Goal: Information Seeking & Learning: Learn about a topic

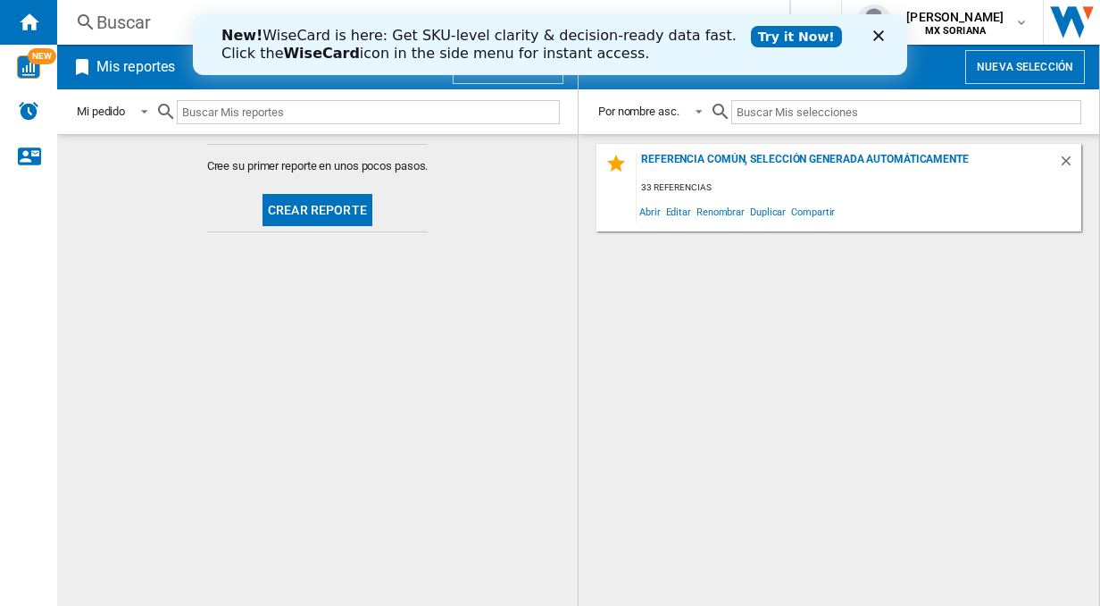
click at [329, 198] on button "Crear reporte" at bounding box center [318, 210] width 110 height 32
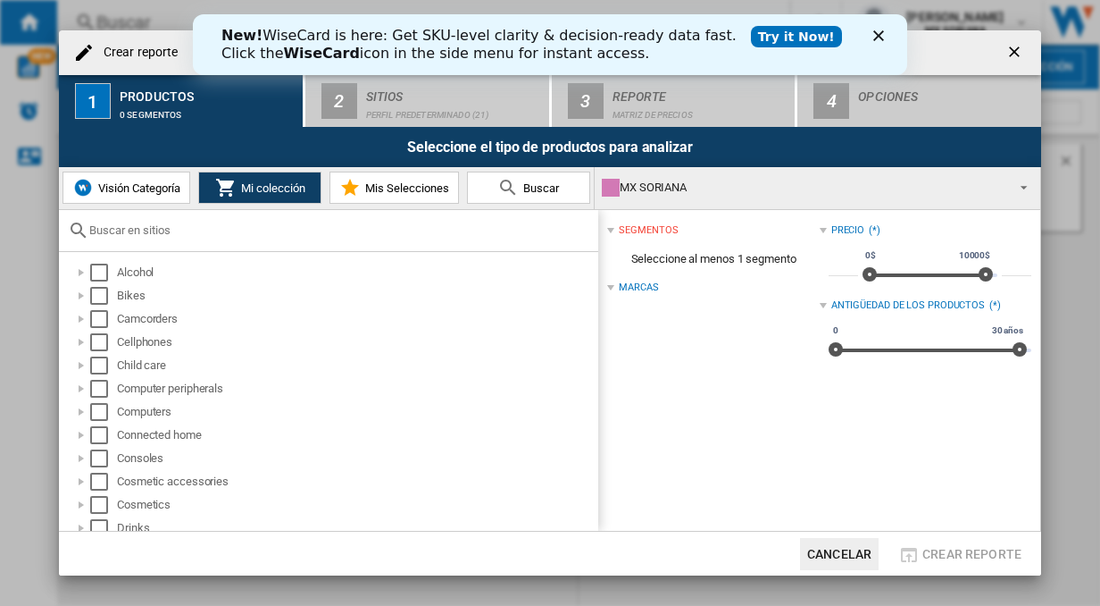
click at [883, 35] on icon "Cerrar" at bounding box center [879, 35] width 11 height 11
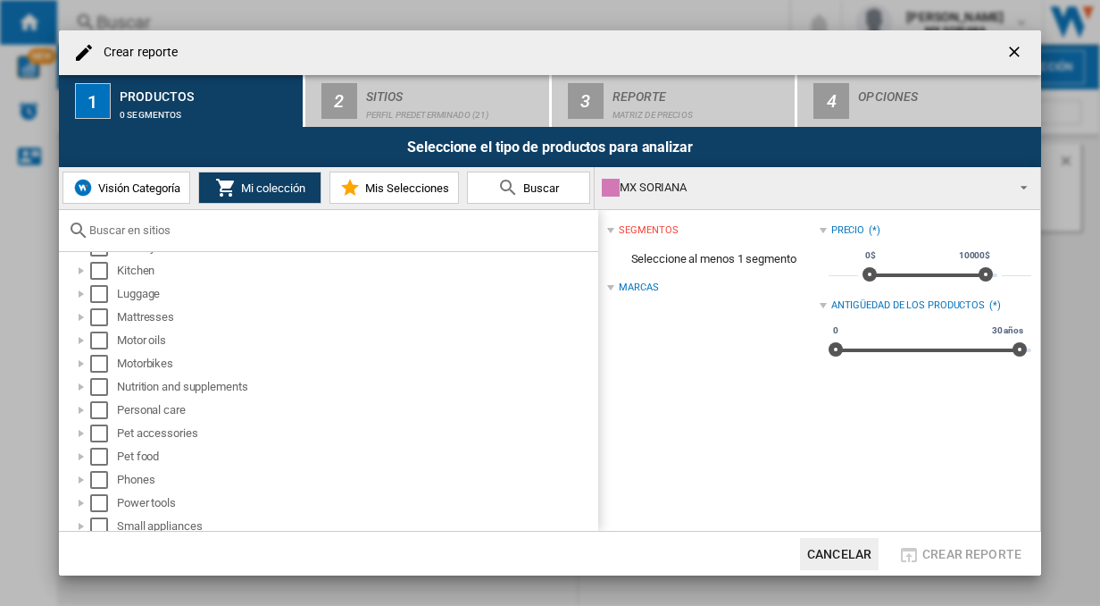
scroll to position [625, 0]
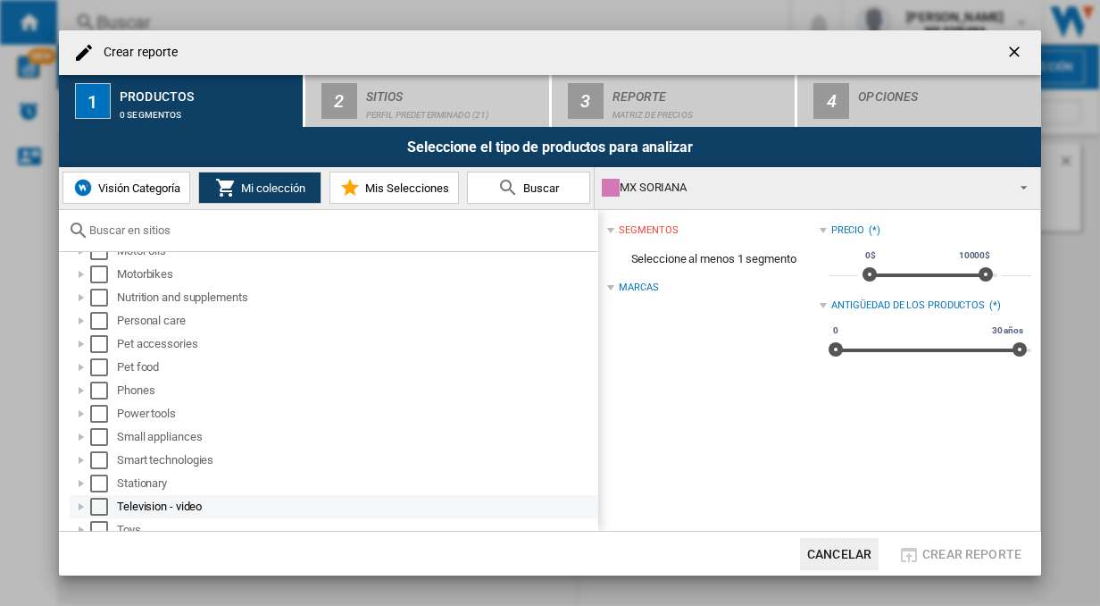
click at [81, 505] on div at bounding box center [81, 507] width 18 height 18
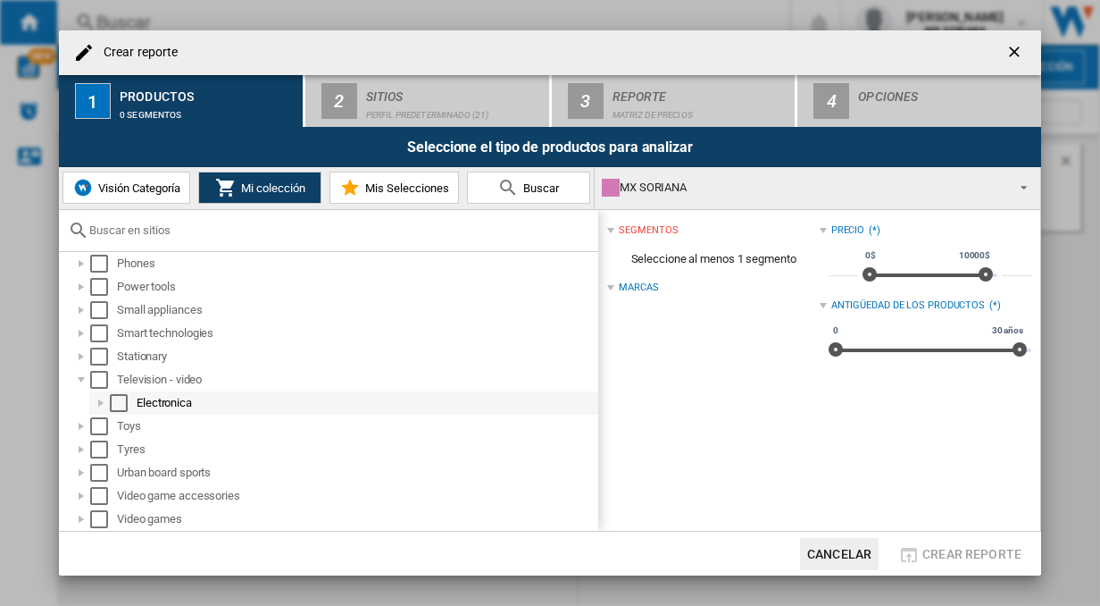
click at [101, 403] on div at bounding box center [101, 403] width 18 height 18
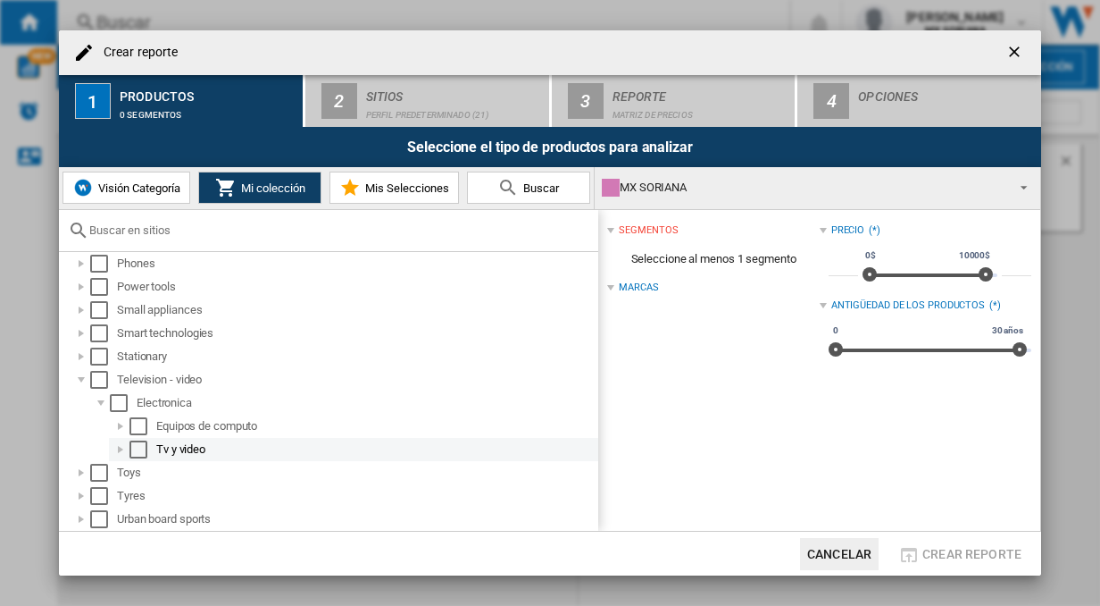
click at [169, 442] on div "Tv y video" at bounding box center [375, 449] width 439 height 18
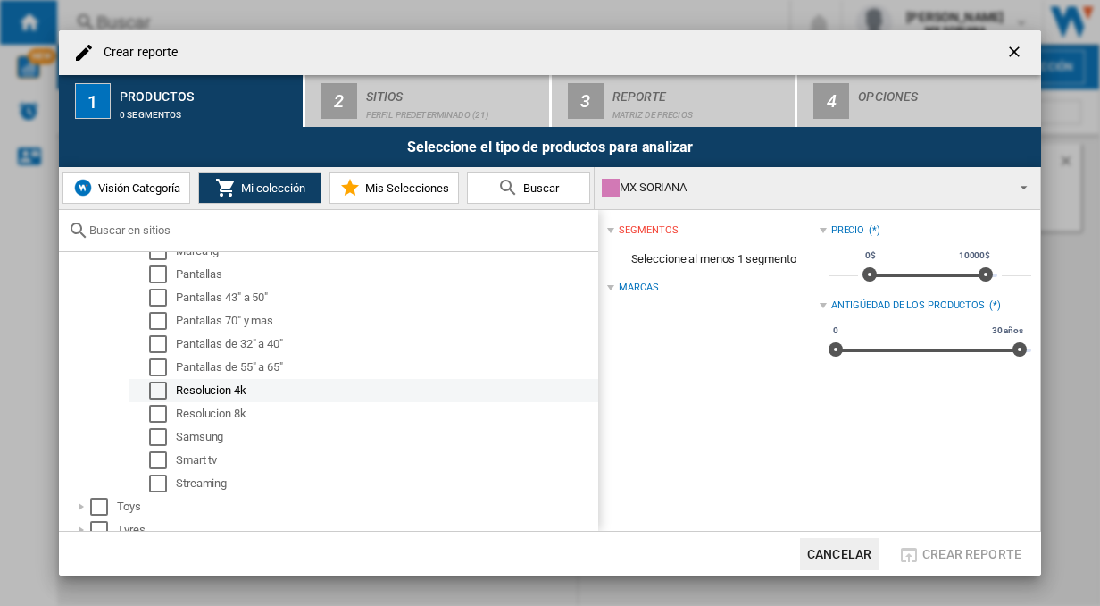
scroll to position [931, 0]
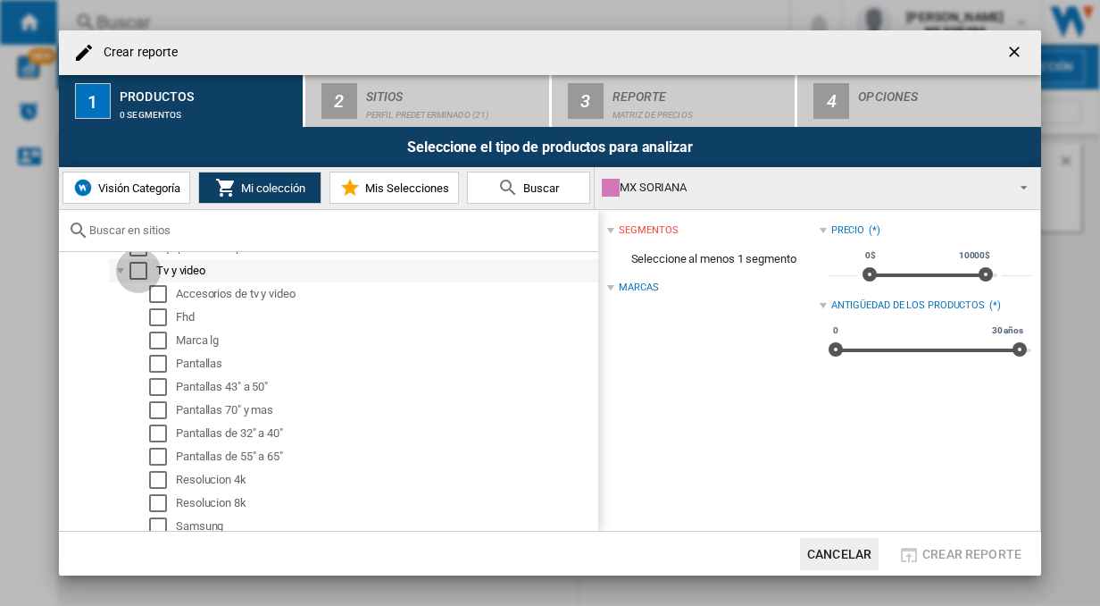
click at [138, 273] on div "Select" at bounding box center [139, 271] width 18 height 18
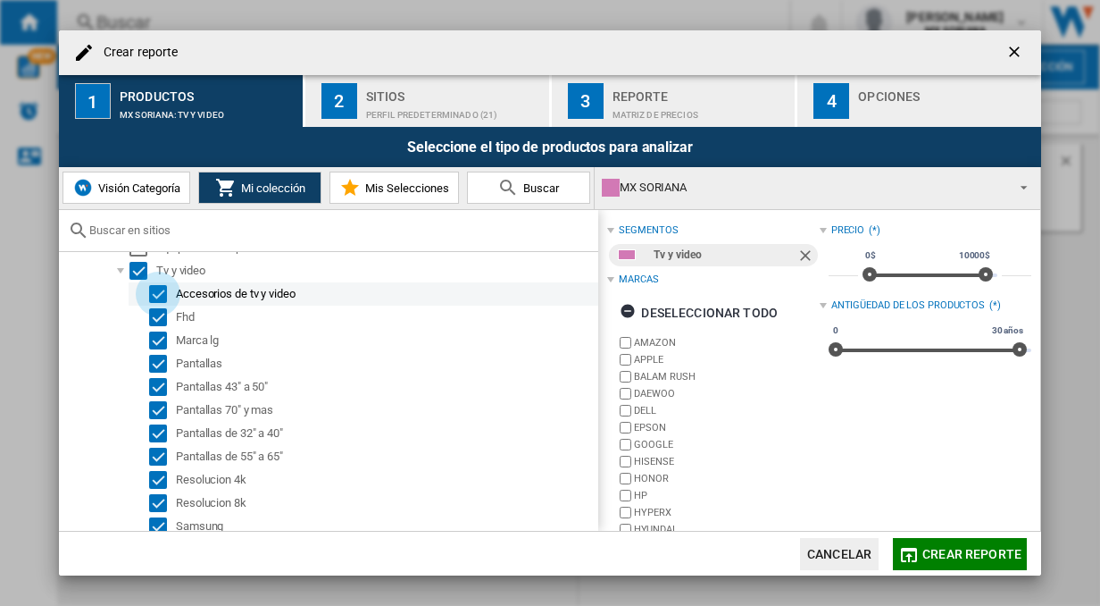
click at [155, 297] on div "Select" at bounding box center [158, 294] width 18 height 18
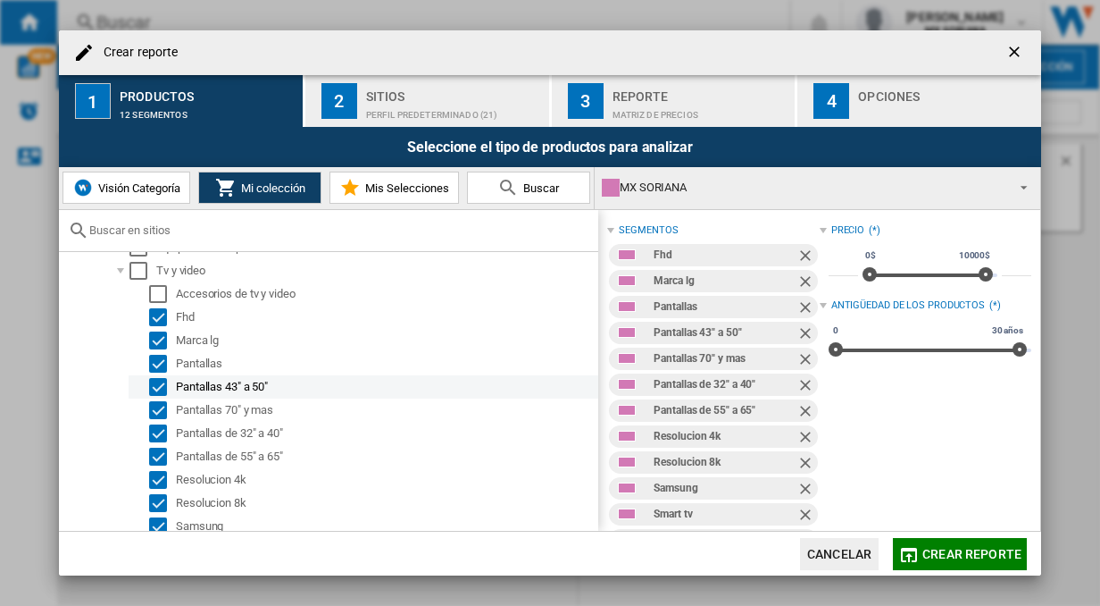
scroll to position [1020, 0]
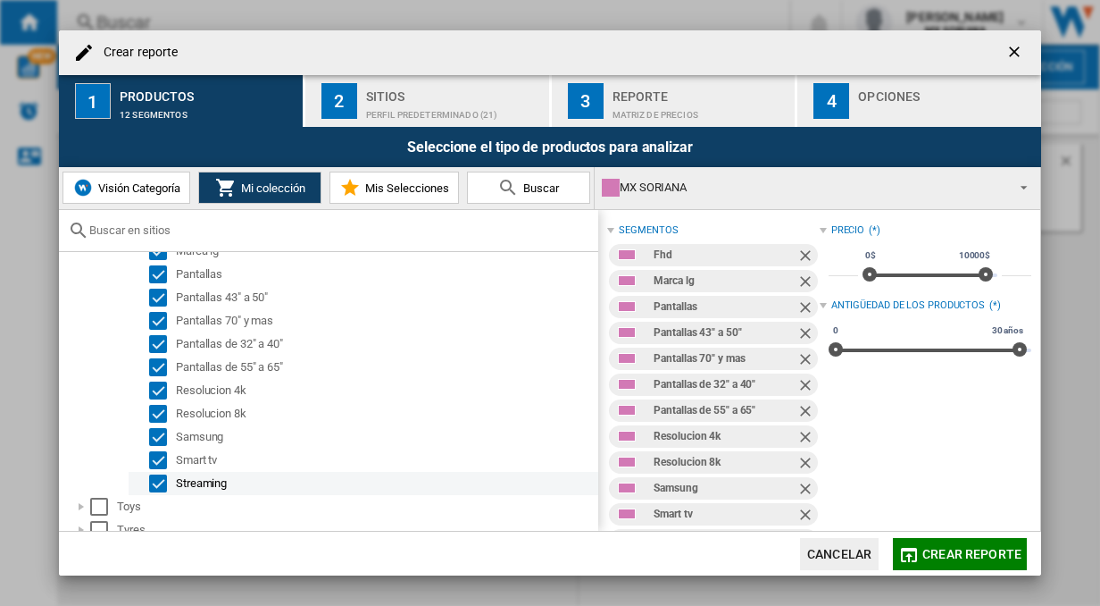
click at [160, 482] on div "Select" at bounding box center [158, 483] width 18 height 18
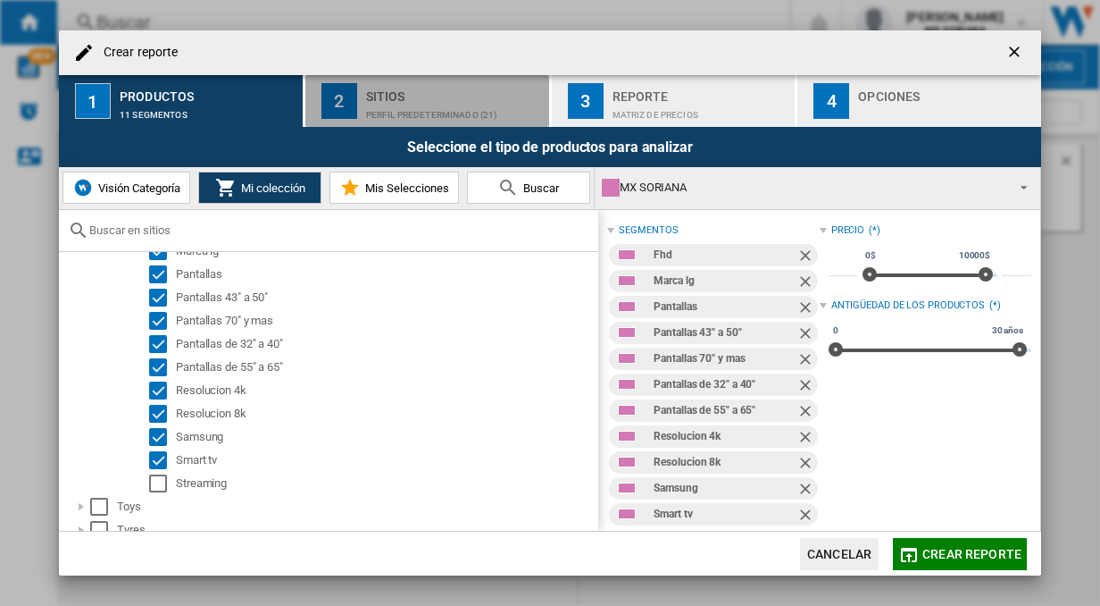
click at [435, 110] on div "Perfil predeterminado (21)" at bounding box center [454, 110] width 176 height 19
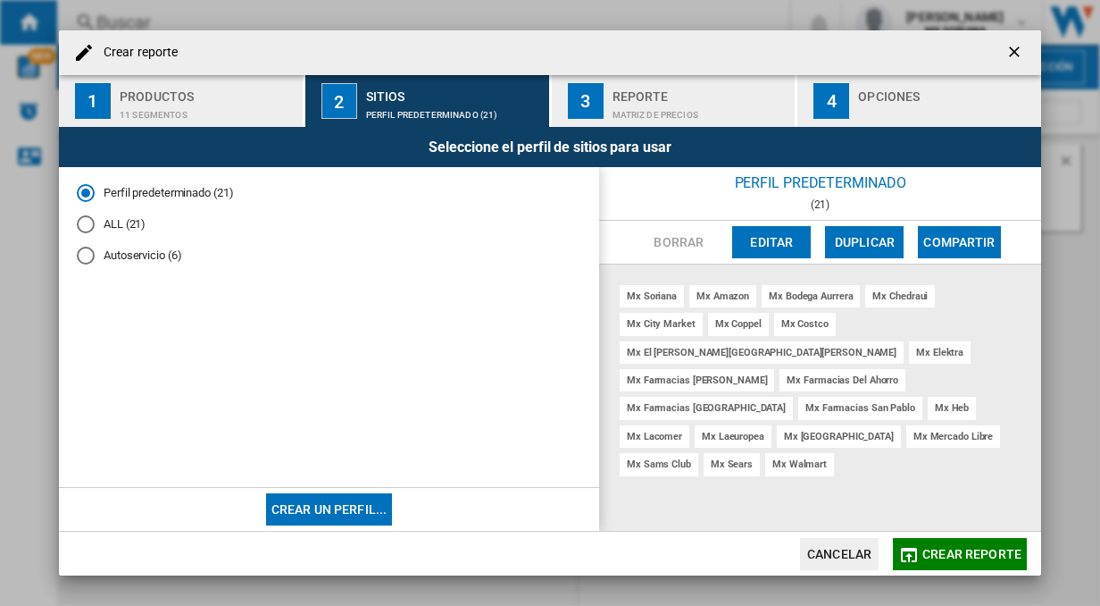
click at [763, 246] on button "Editar" at bounding box center [771, 242] width 79 height 32
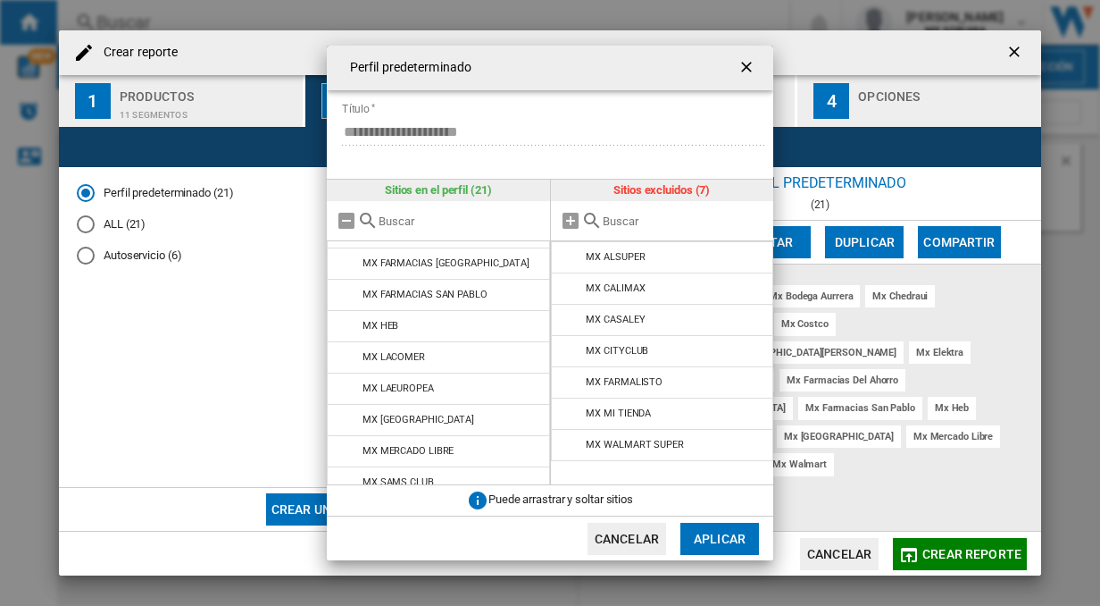
scroll to position [414, 0]
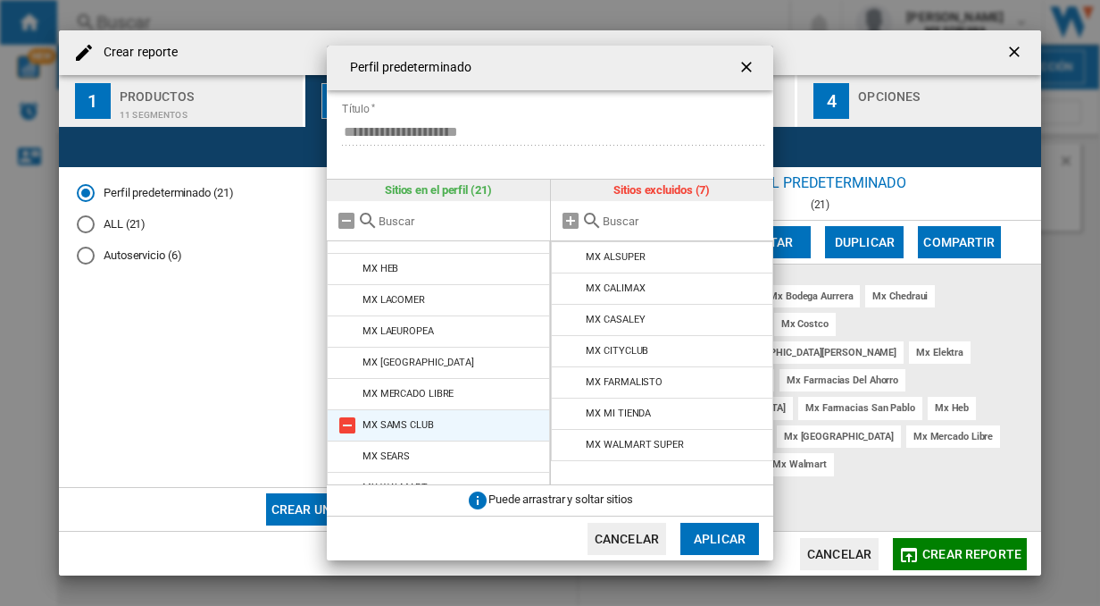
click at [439, 409] on li "MX SAMS CLUB" at bounding box center [438, 425] width 223 height 32
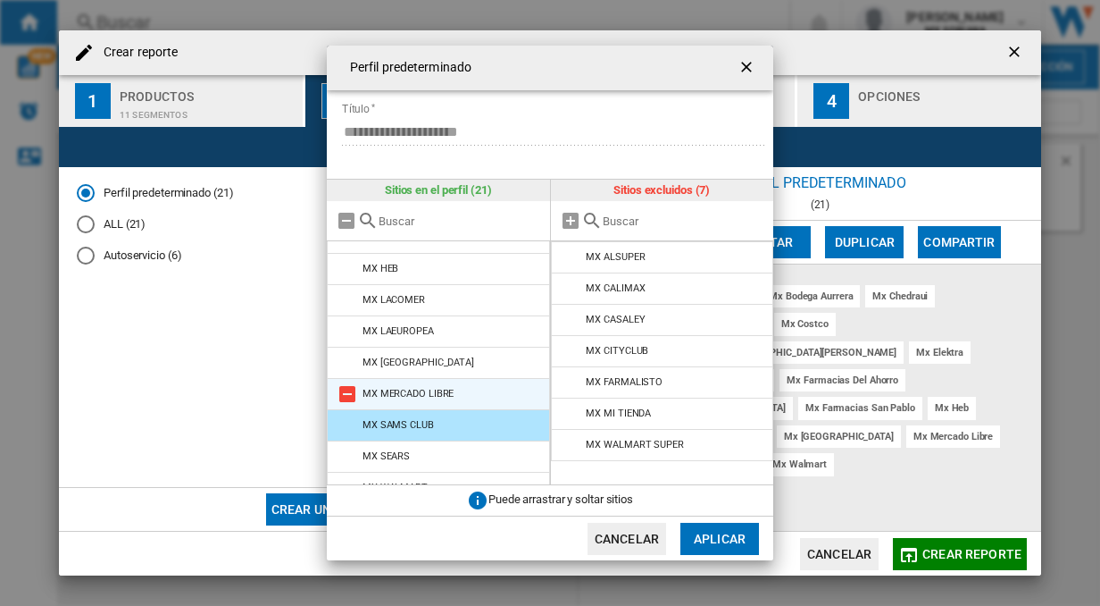
click at [348, 383] on md-icon at bounding box center [347, 393] width 21 height 21
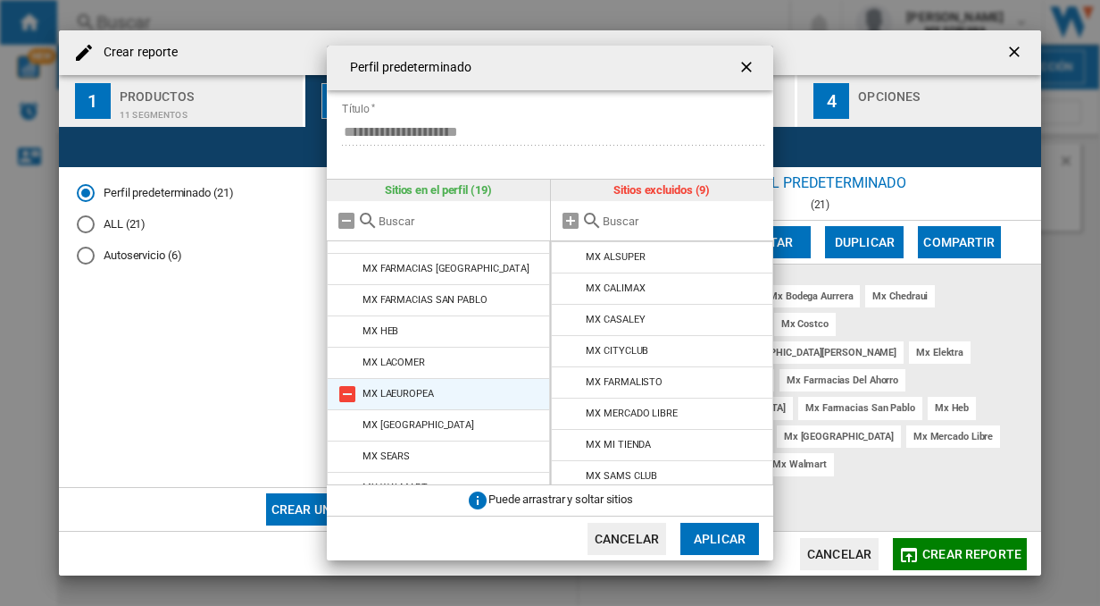
click at [344, 383] on md-icon at bounding box center [347, 393] width 21 height 21
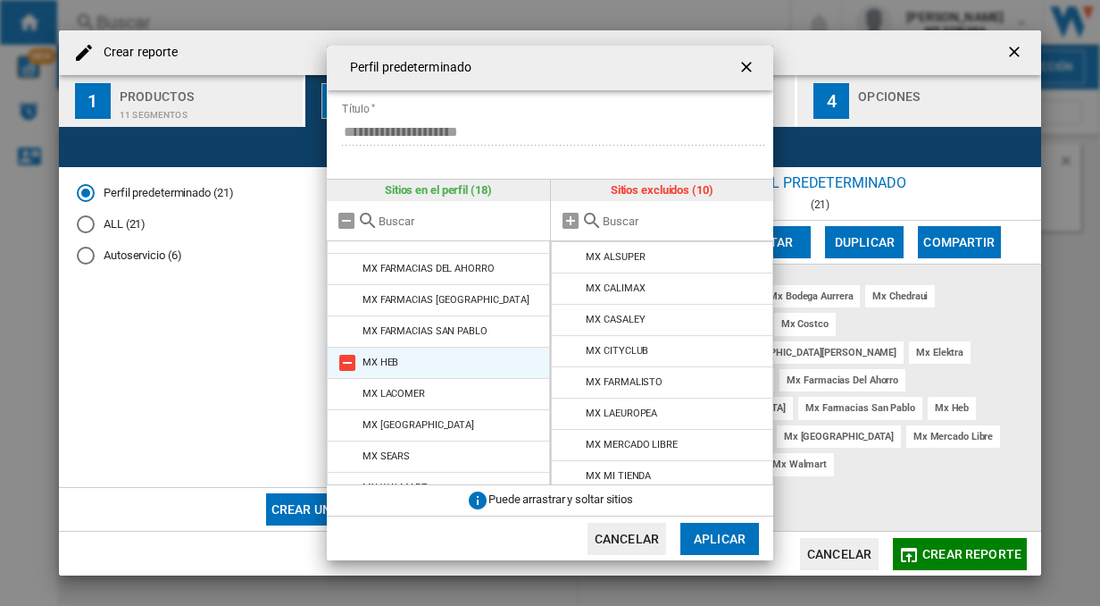
click at [343, 352] on md-icon at bounding box center [347, 362] width 21 height 21
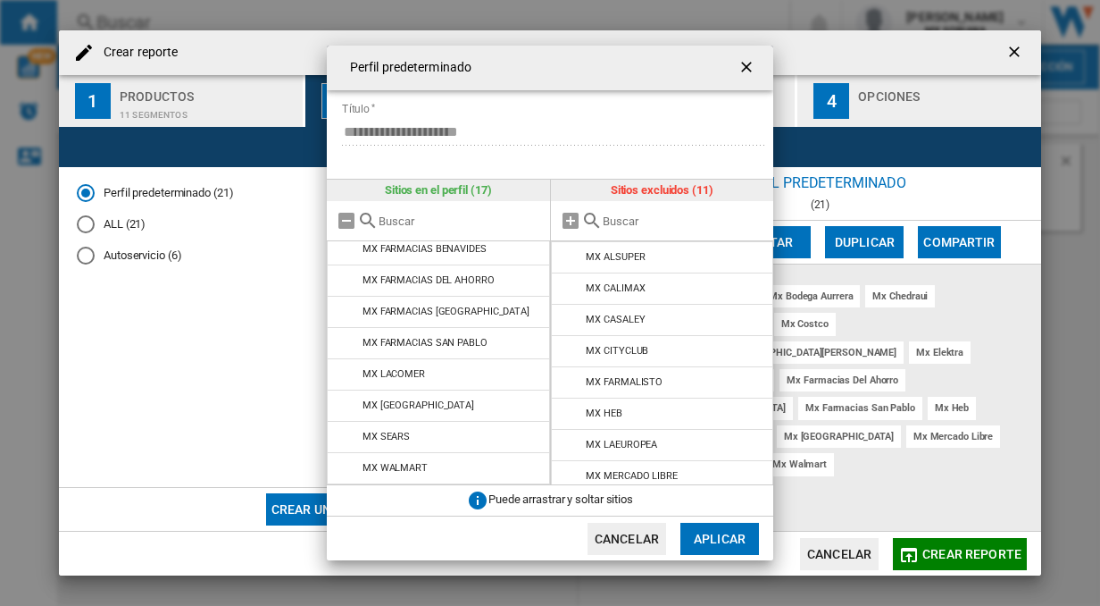
scroll to position [289, 0]
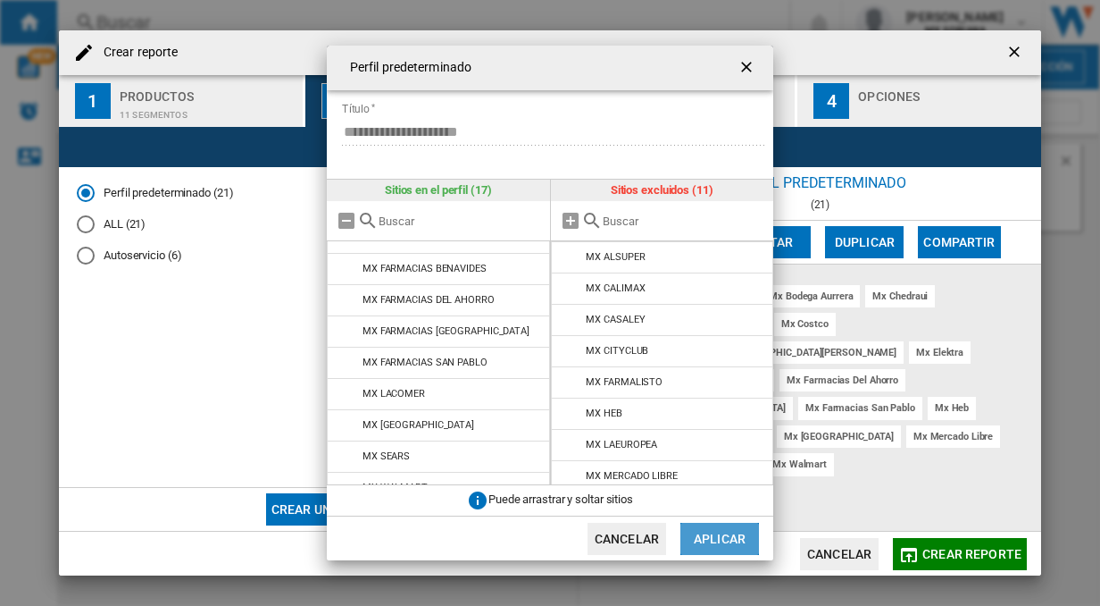
click at [709, 535] on button "Aplicar" at bounding box center [720, 539] width 79 height 32
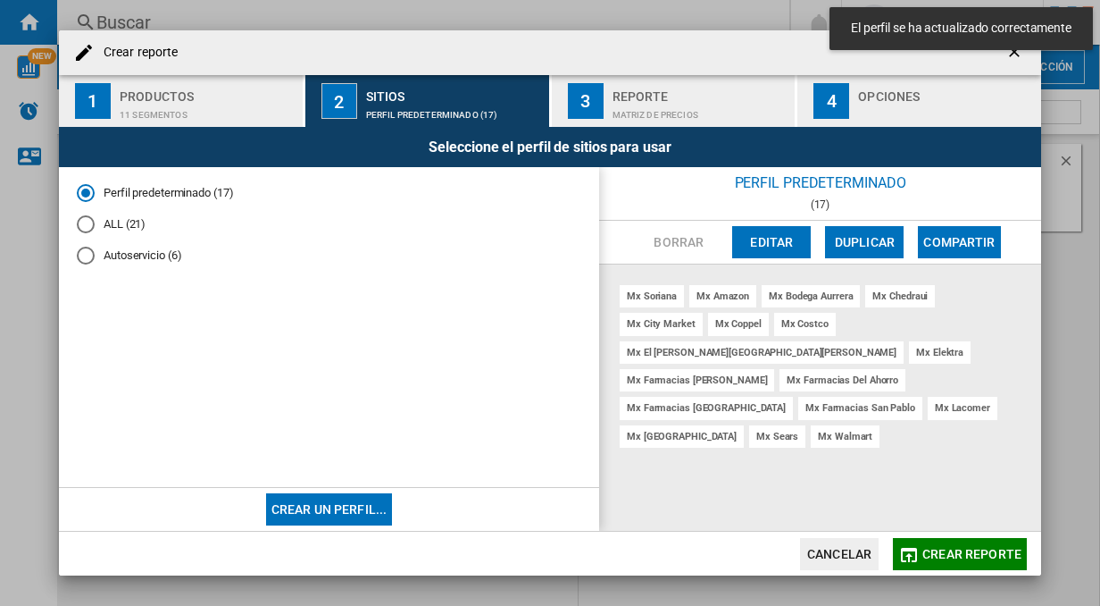
click at [678, 107] on div "Matriz de precios" at bounding box center [701, 110] width 176 height 19
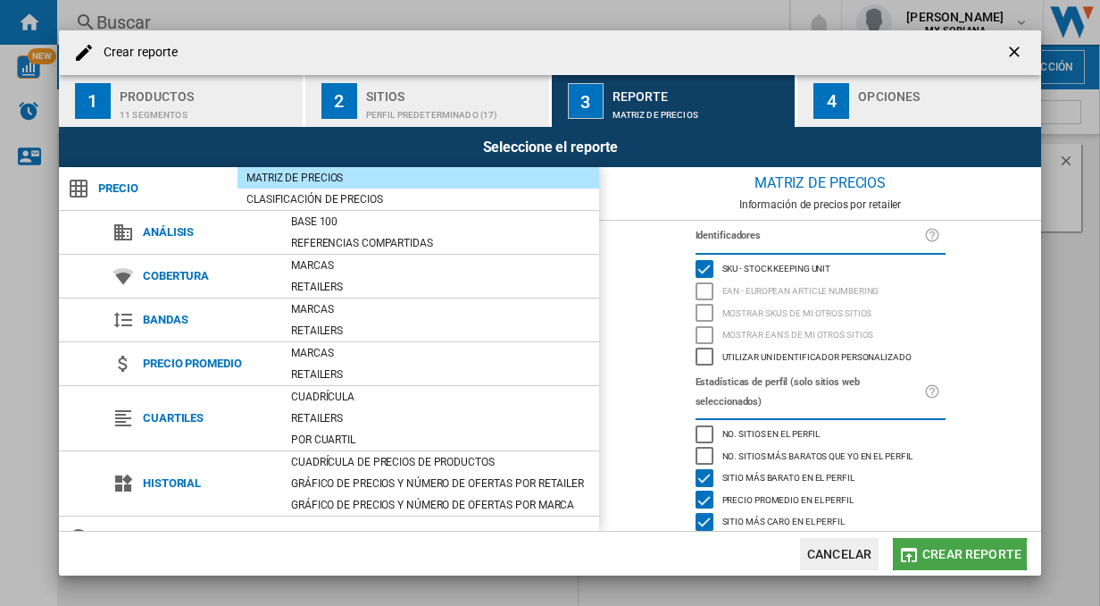
click at [935, 548] on span "Crear reporte" at bounding box center [972, 554] width 99 height 14
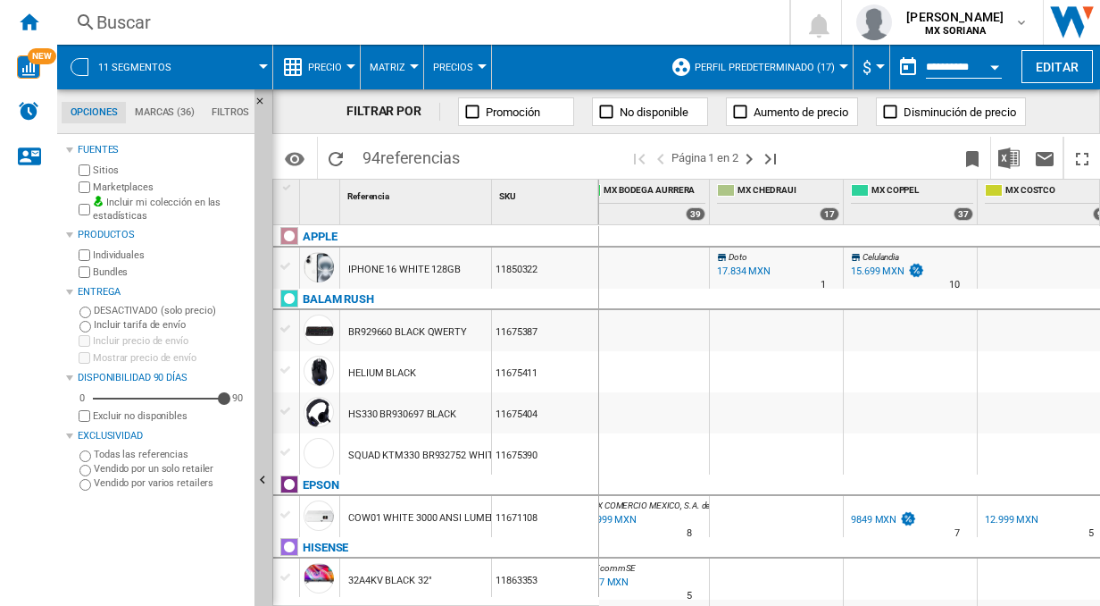
scroll to position [0, 770]
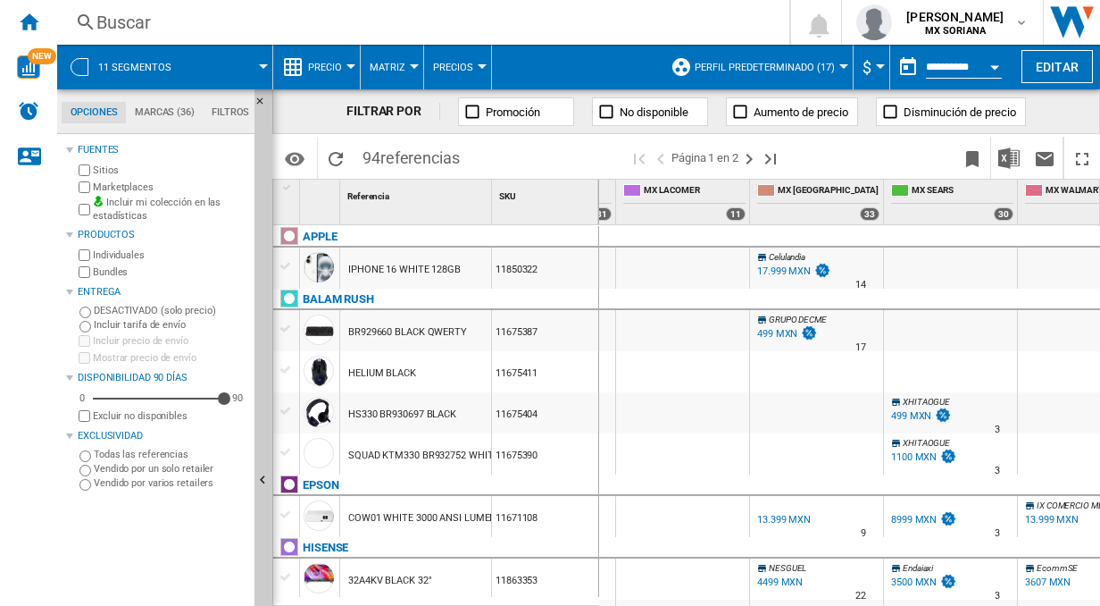
click at [381, 66] on span "Matriz" at bounding box center [388, 68] width 36 height 12
click at [381, 66] on md-backdrop at bounding box center [550, 303] width 1100 height 606
click at [340, 66] on span "Precio" at bounding box center [325, 68] width 34 height 12
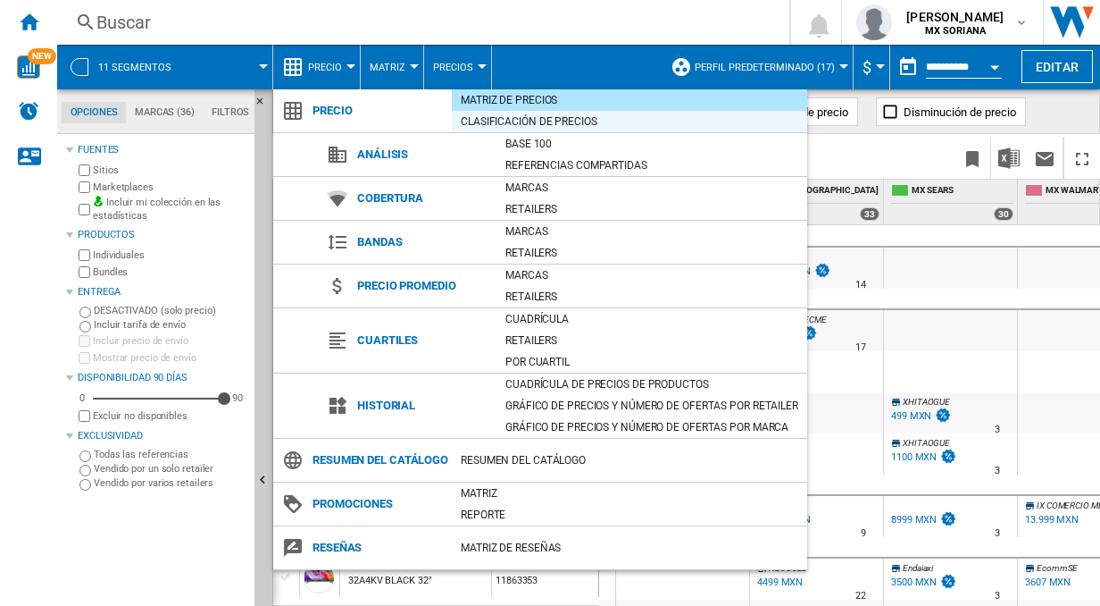
click at [503, 126] on div "Clasificación de precios" at bounding box center [630, 122] width 356 height 18
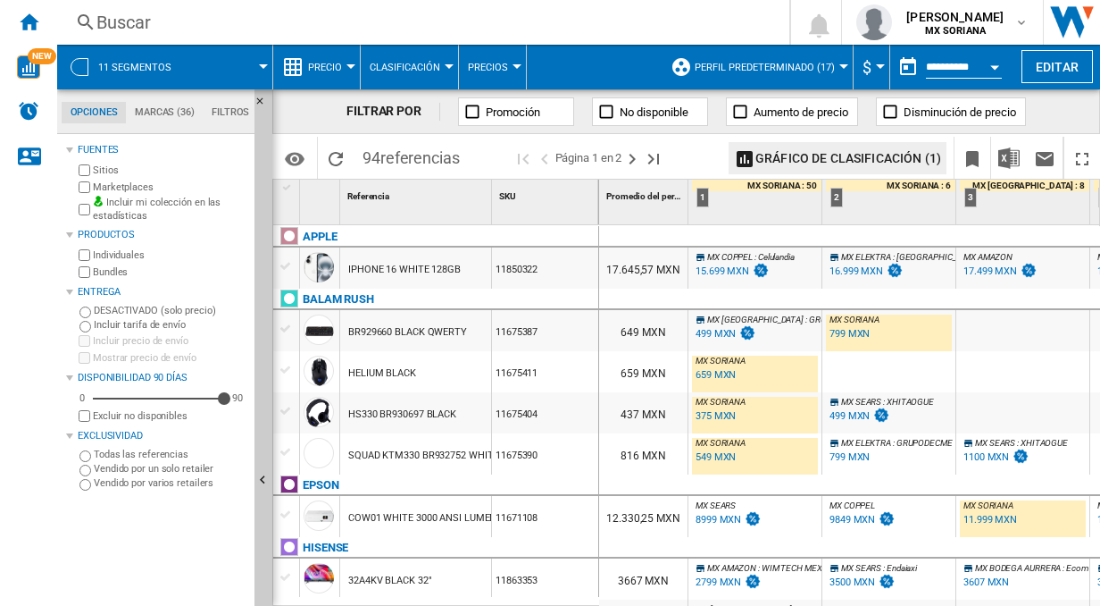
click at [318, 64] on span "Precio" at bounding box center [325, 68] width 34 height 12
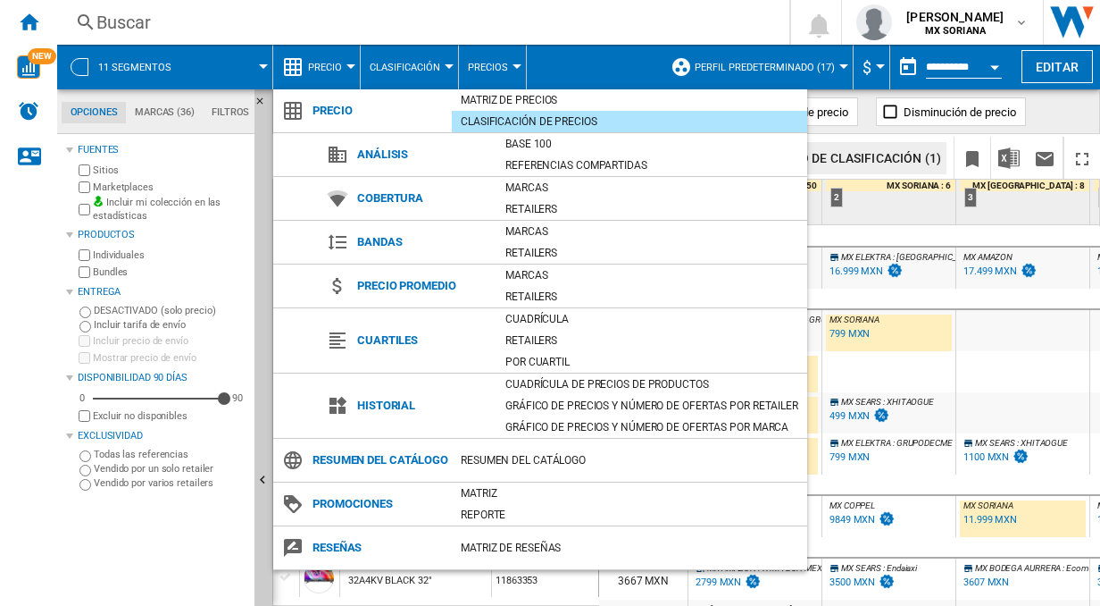
click at [318, 64] on md-backdrop at bounding box center [550, 303] width 1100 height 606
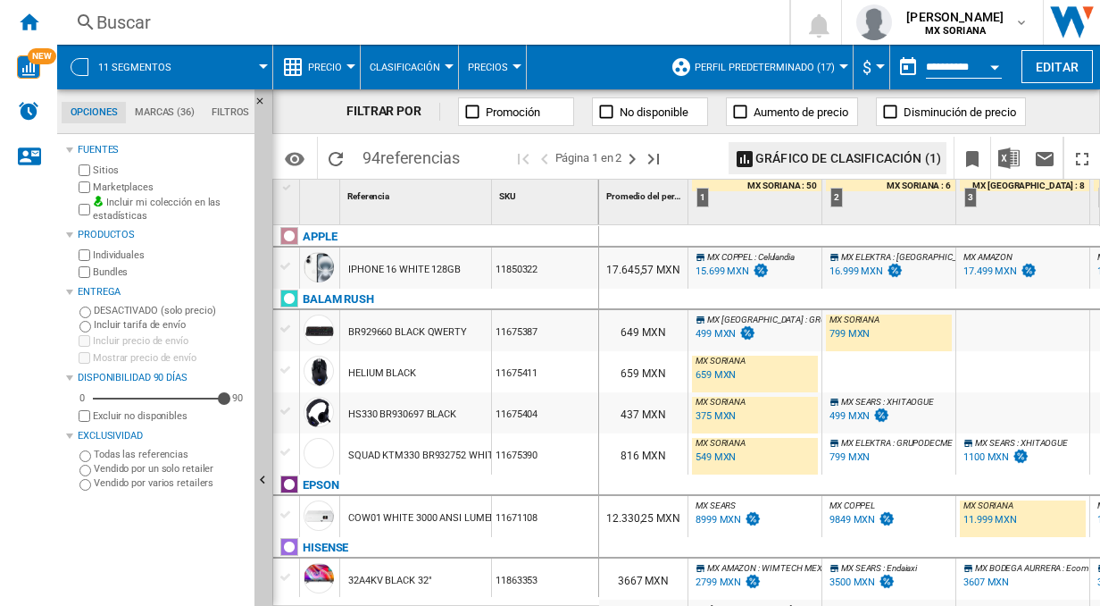
click at [350, 70] on button "Precio" at bounding box center [329, 67] width 43 height 45
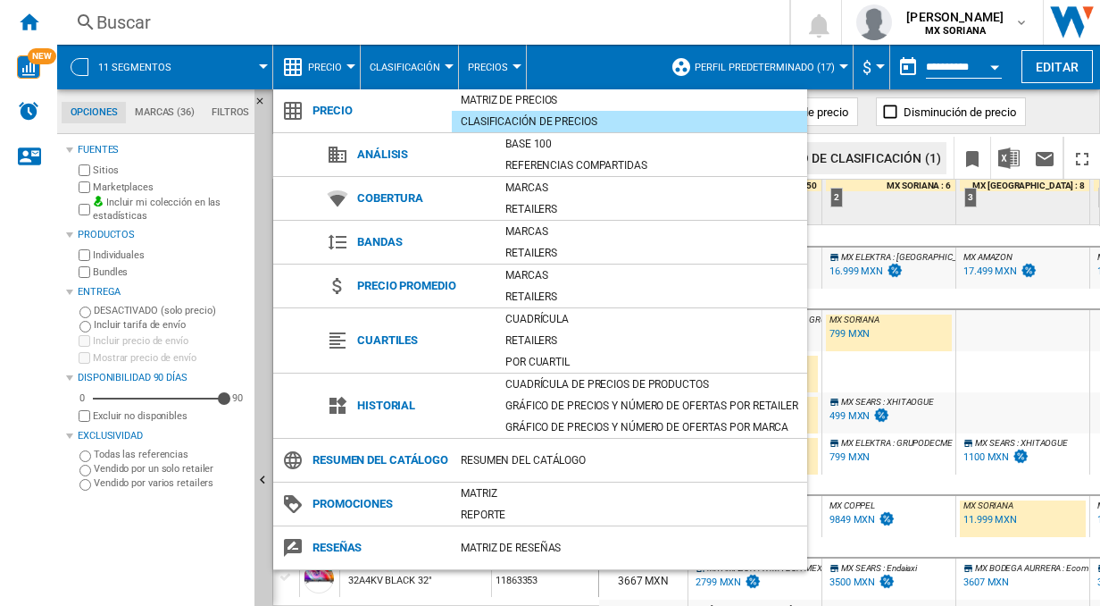
click at [350, 70] on md-backdrop at bounding box center [550, 303] width 1100 height 606
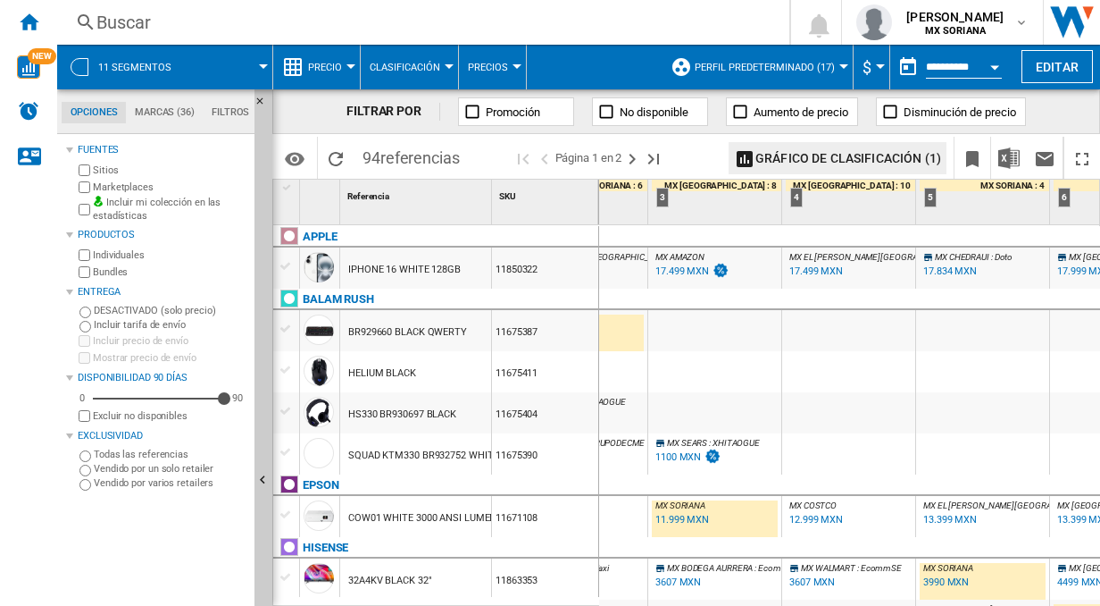
scroll to position [0, 347]
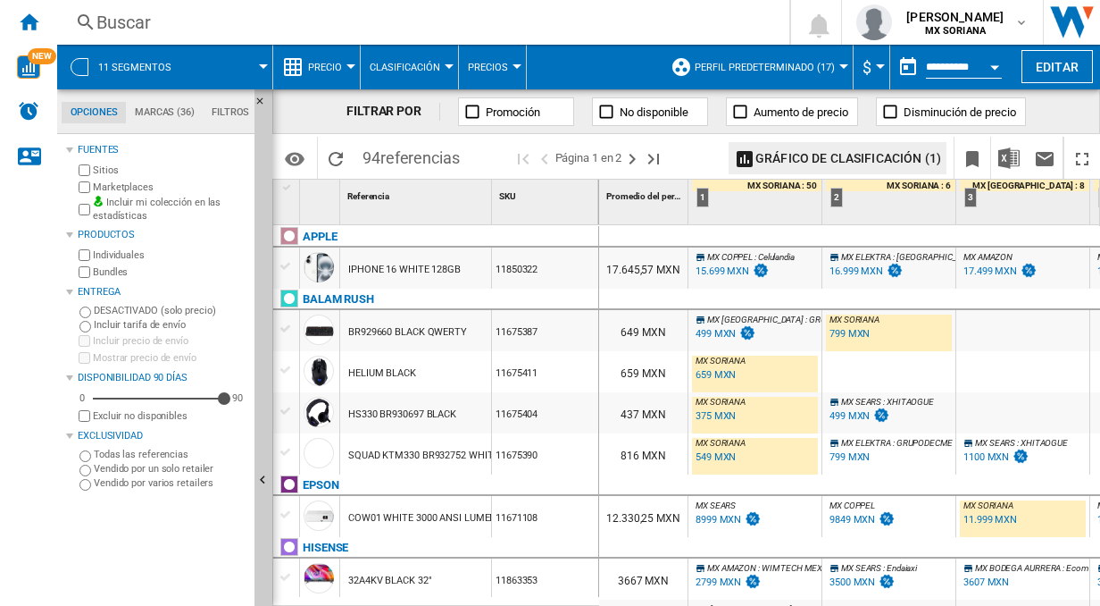
click at [315, 68] on span "Precio" at bounding box center [325, 68] width 34 height 12
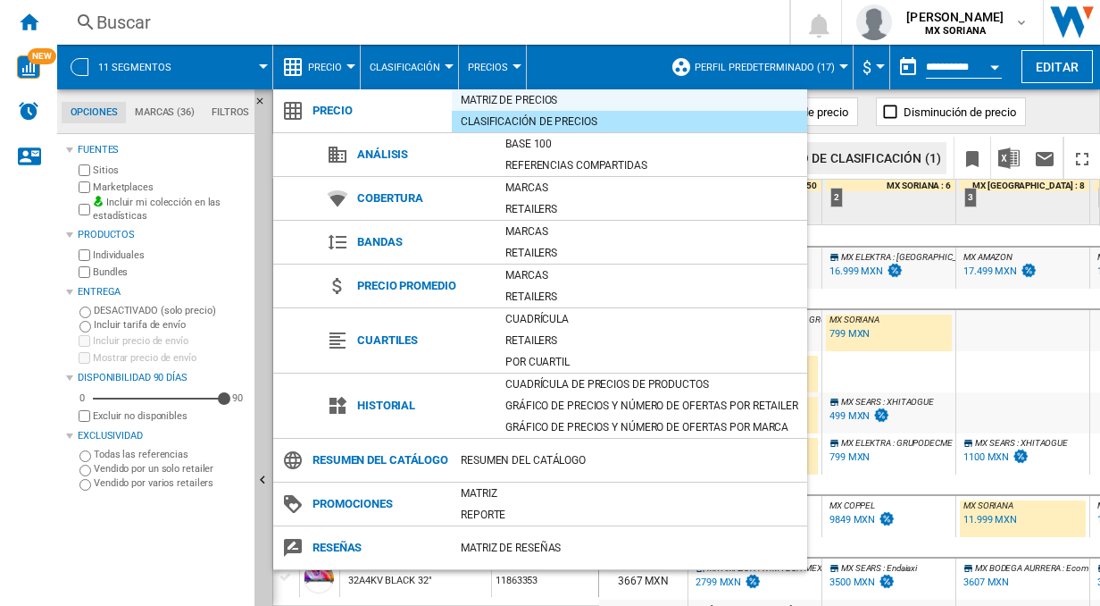
click at [473, 100] on div "Matriz de precios" at bounding box center [630, 100] width 356 height 18
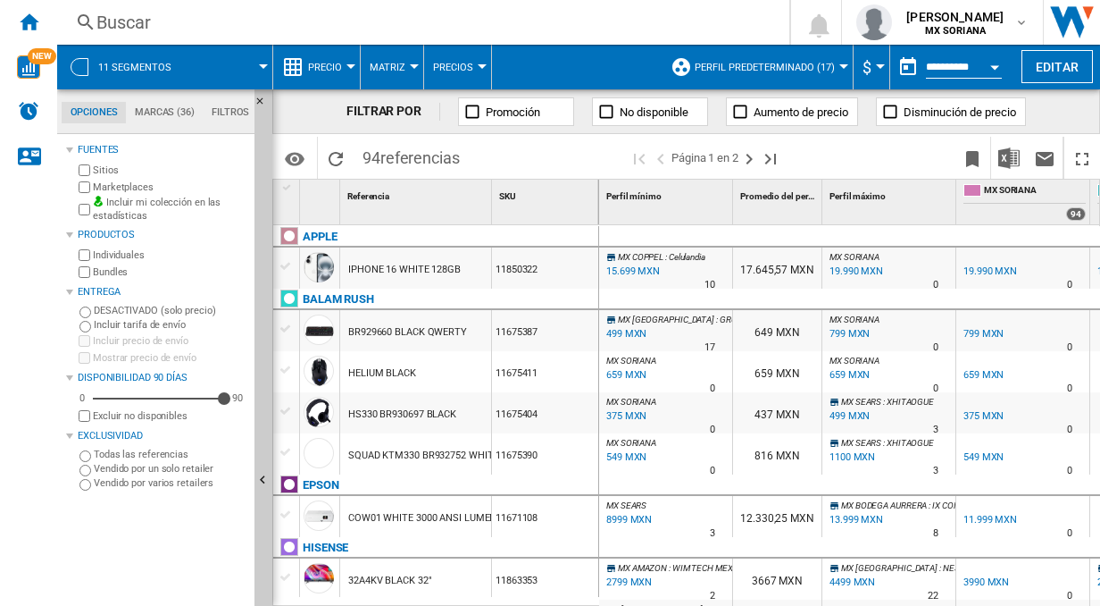
click at [381, 62] on span "Matriz" at bounding box center [388, 68] width 36 height 12
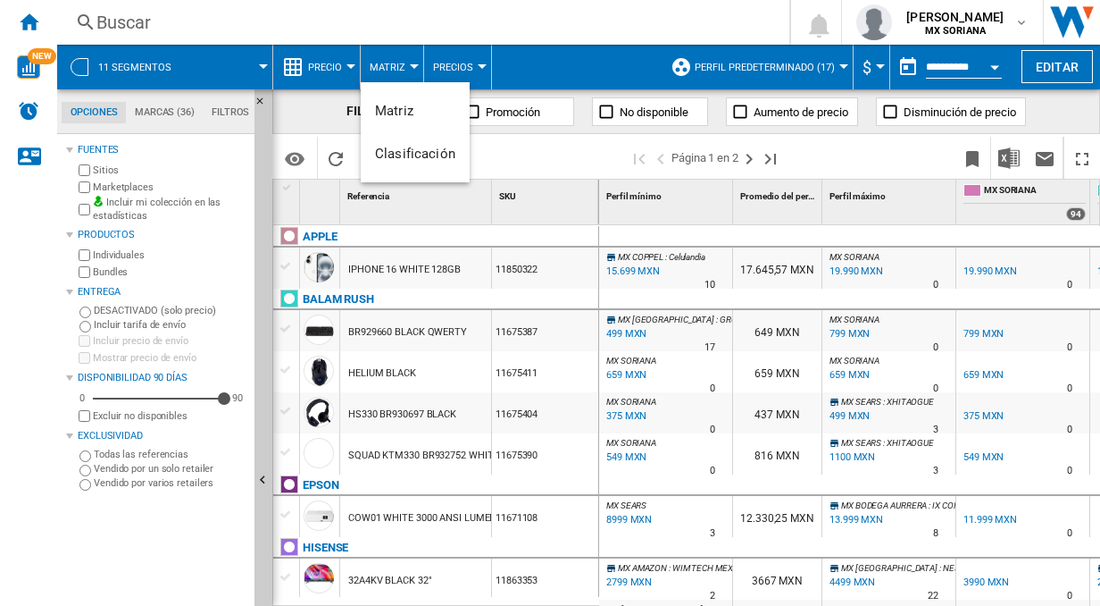
click at [340, 63] on md-backdrop at bounding box center [550, 303] width 1100 height 606
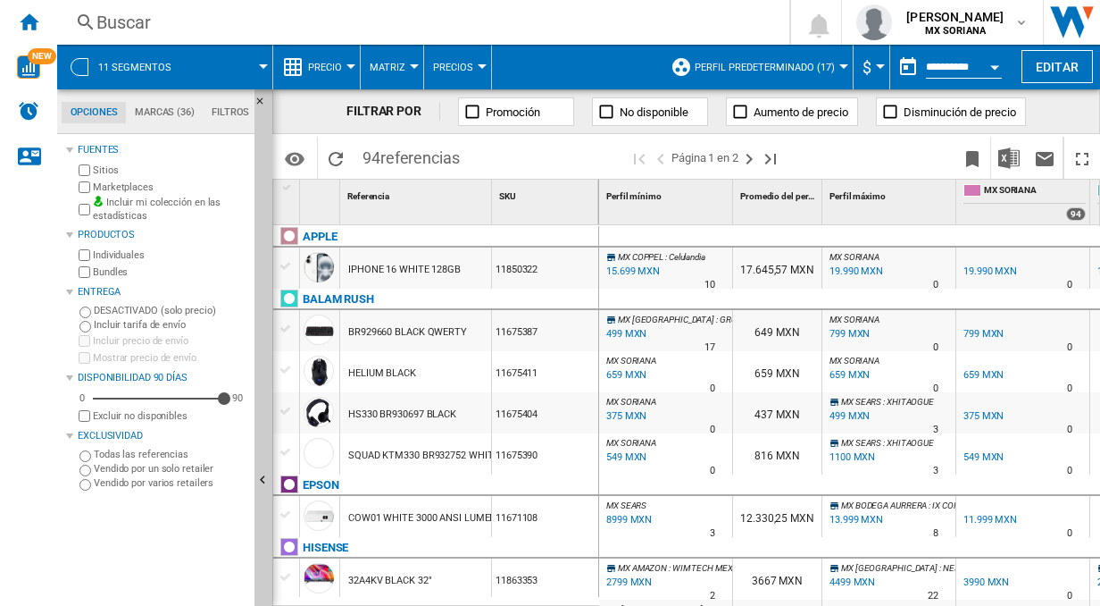
click at [368, 69] on md-menu "Matriz" at bounding box center [392, 67] width 63 height 45
click at [391, 67] on span "Matriz" at bounding box center [388, 68] width 36 height 12
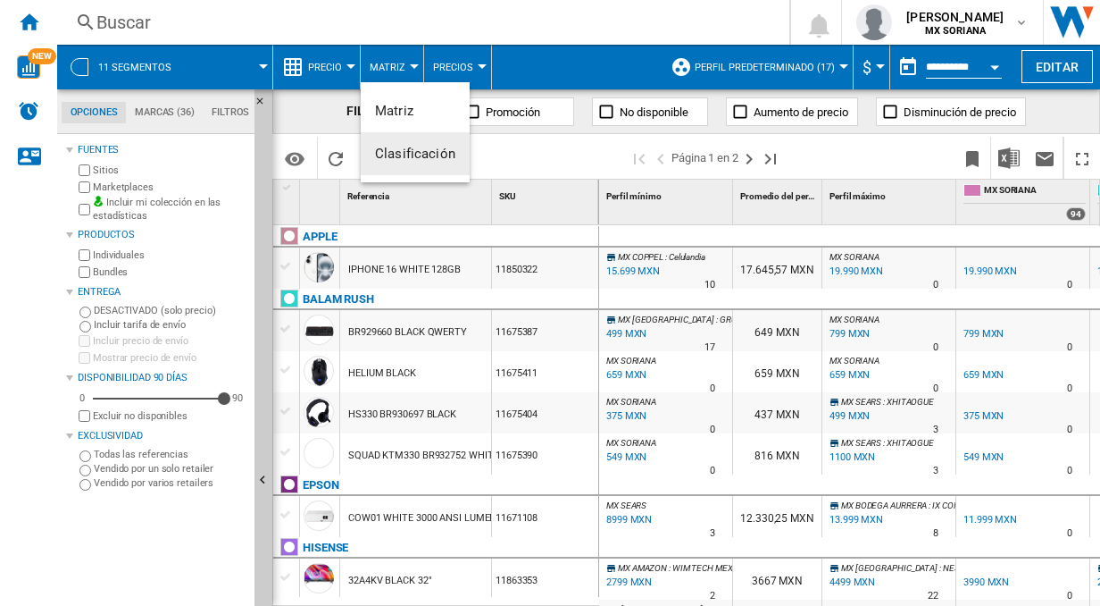
click at [404, 148] on span "Clasificación" at bounding box center [415, 154] width 80 height 16
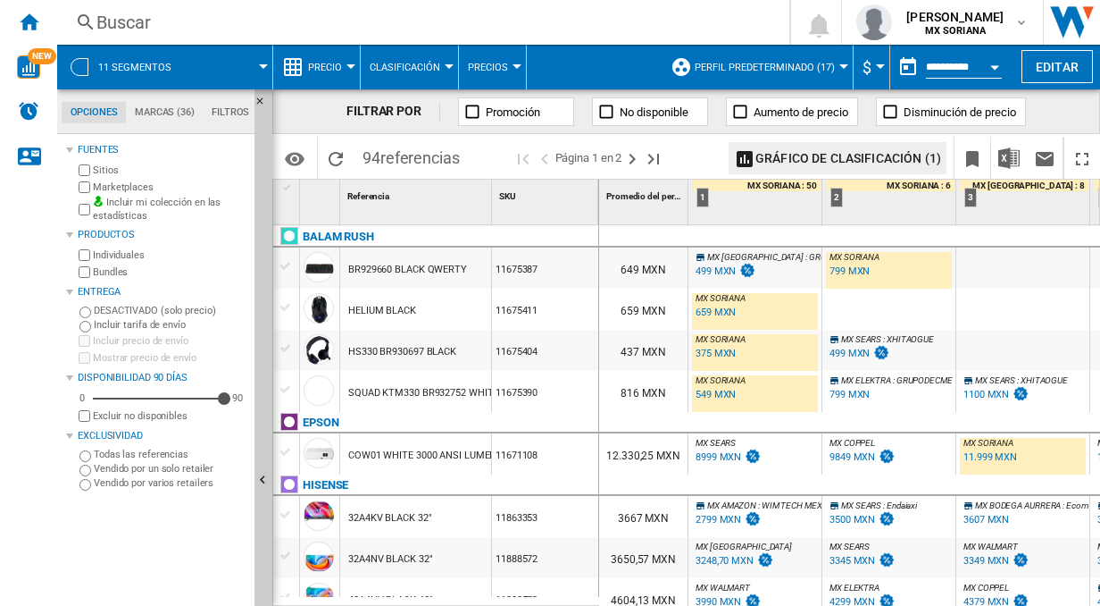
click at [314, 69] on span "Precio" at bounding box center [325, 68] width 34 height 12
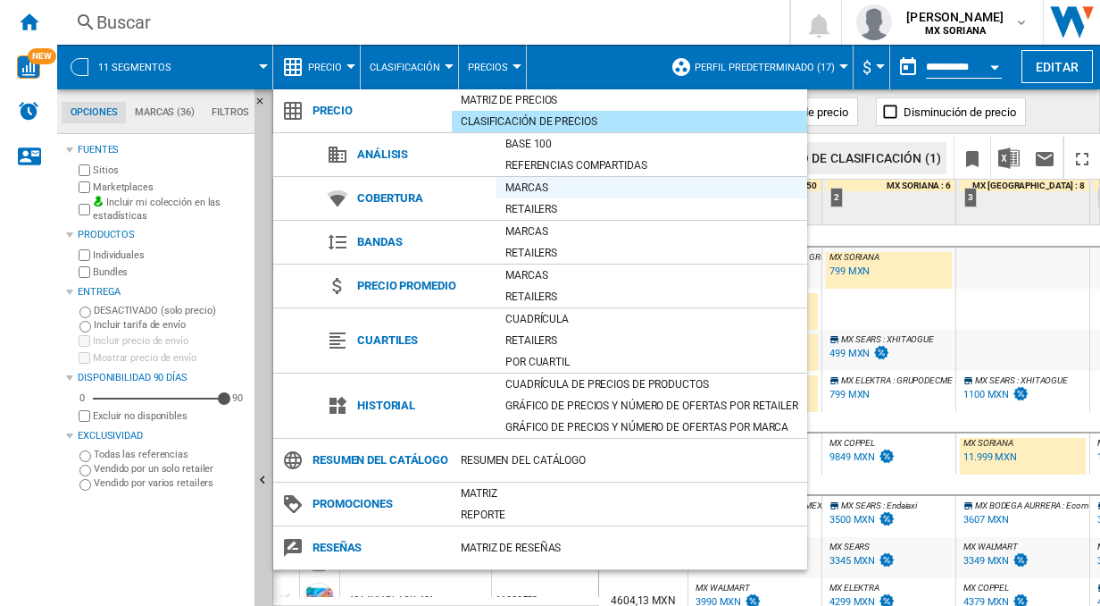
click at [522, 190] on div "Marcas" at bounding box center [652, 188] width 311 height 18
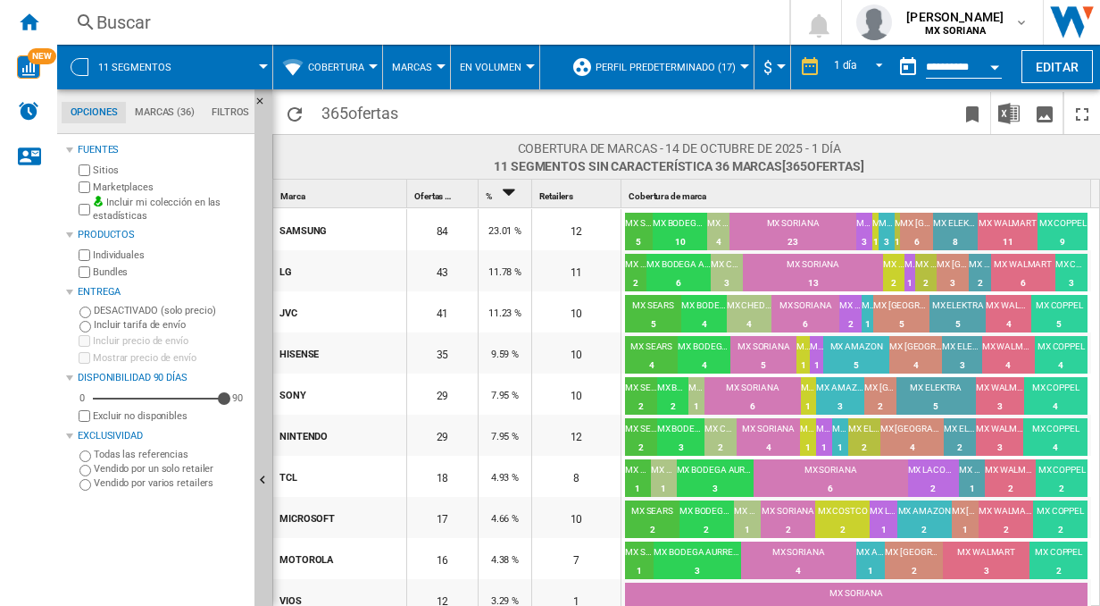
click at [424, 71] on span "Marcas" at bounding box center [412, 68] width 40 height 12
click at [426, 146] on span "Retailers" at bounding box center [425, 154] width 54 height 16
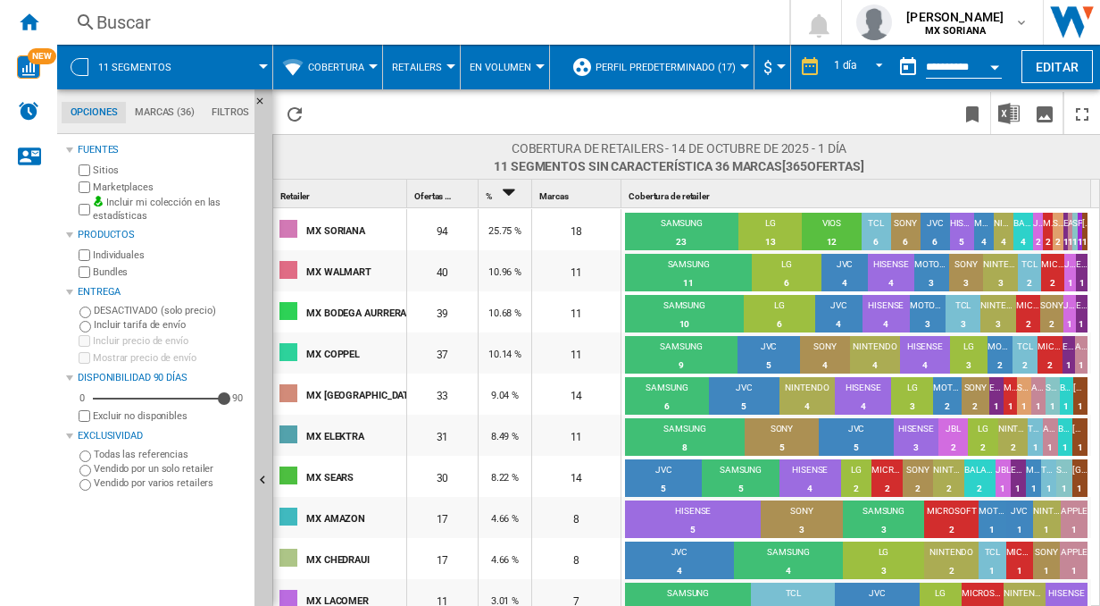
click at [349, 71] on span "Cobertura" at bounding box center [336, 68] width 56 height 12
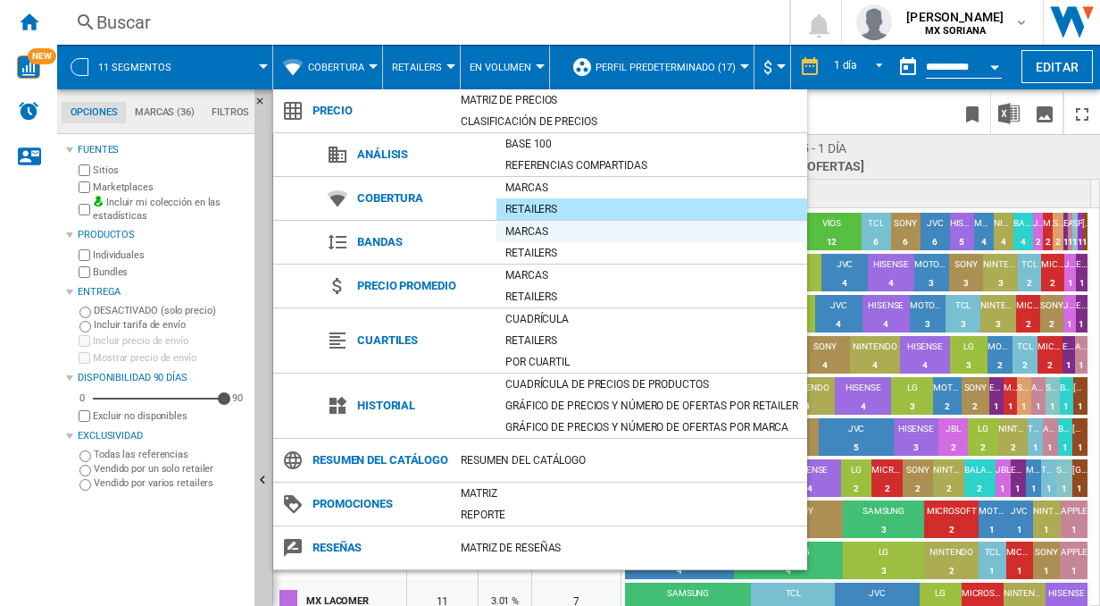
click at [526, 233] on div "Marcas" at bounding box center [652, 231] width 311 height 18
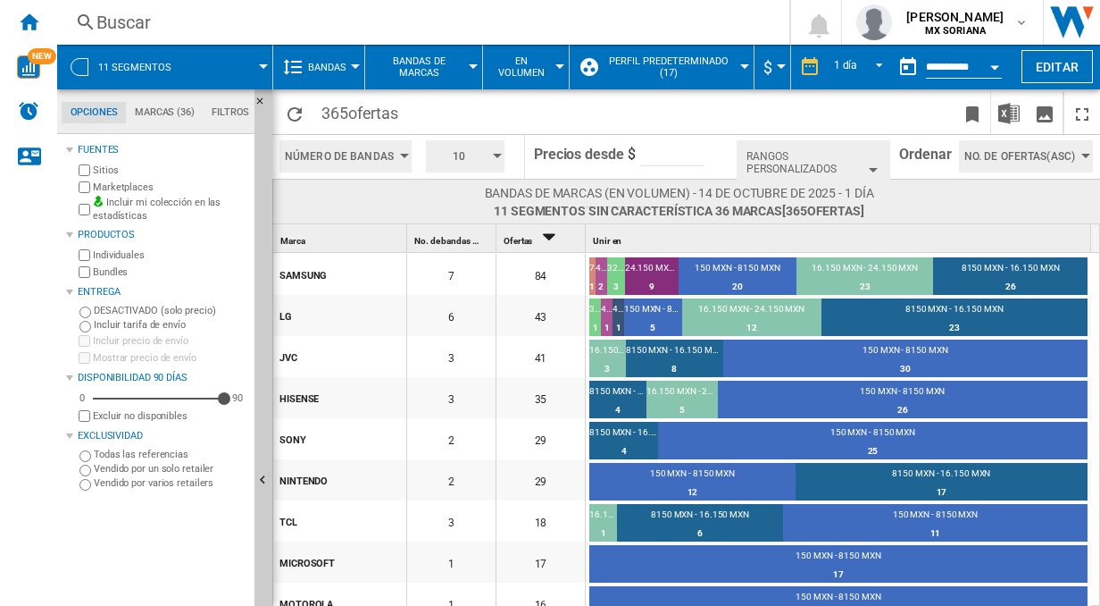
click at [493, 155] on div "button" at bounding box center [497, 156] width 9 height 4
click at [464, 190] on button "3" at bounding box center [467, 189] width 86 height 18
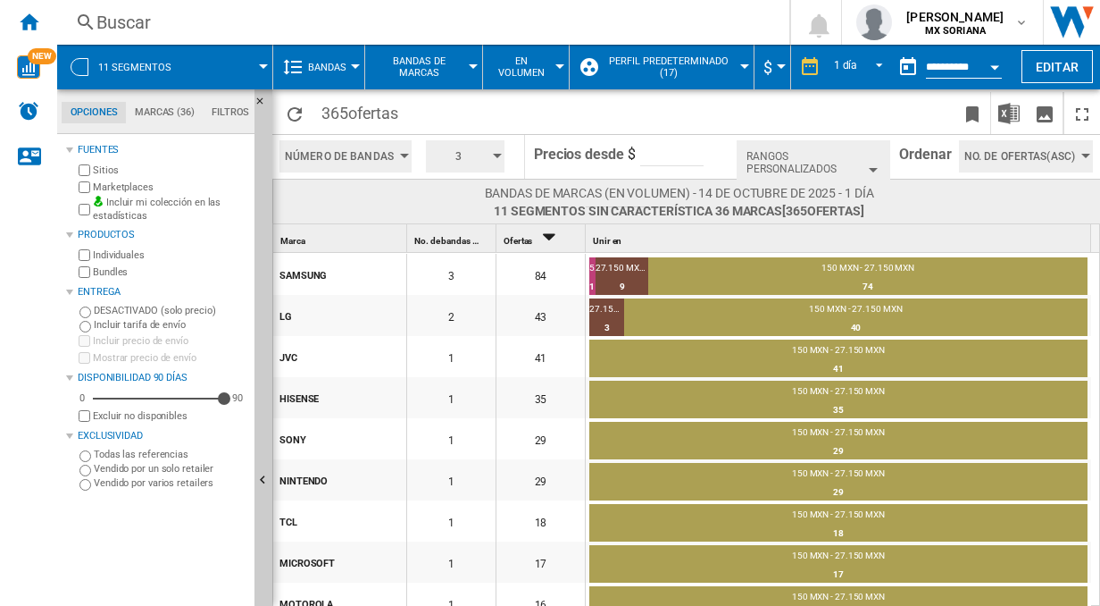
click at [492, 160] on button "3" at bounding box center [465, 156] width 79 height 32
click at [466, 203] on button "4" at bounding box center [467, 206] width 86 height 18
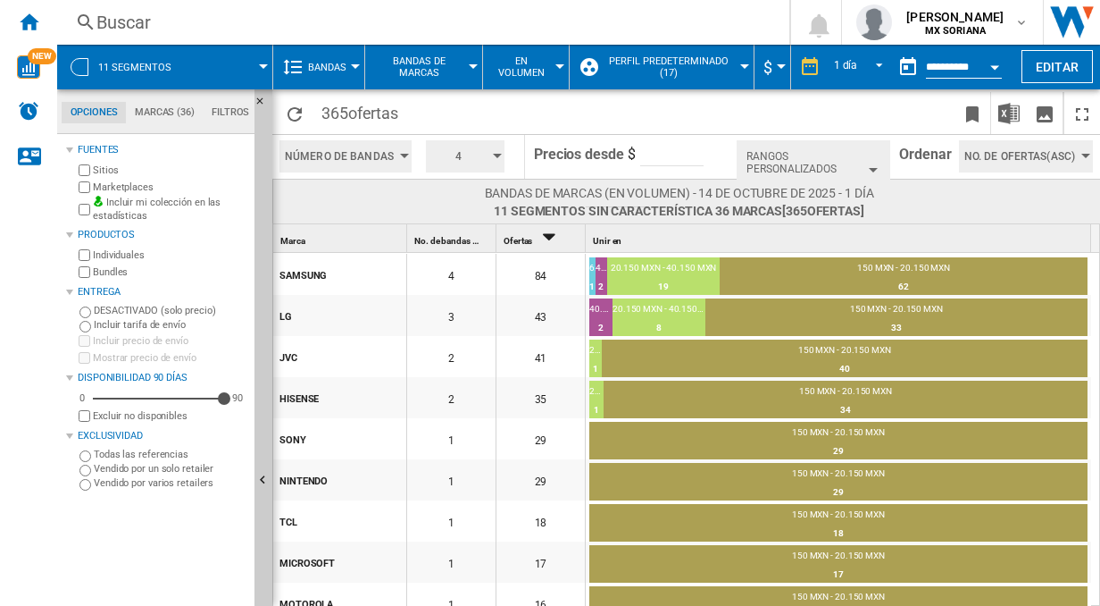
click at [769, 163] on button "Rangos personalizados" at bounding box center [814, 162] width 154 height 45
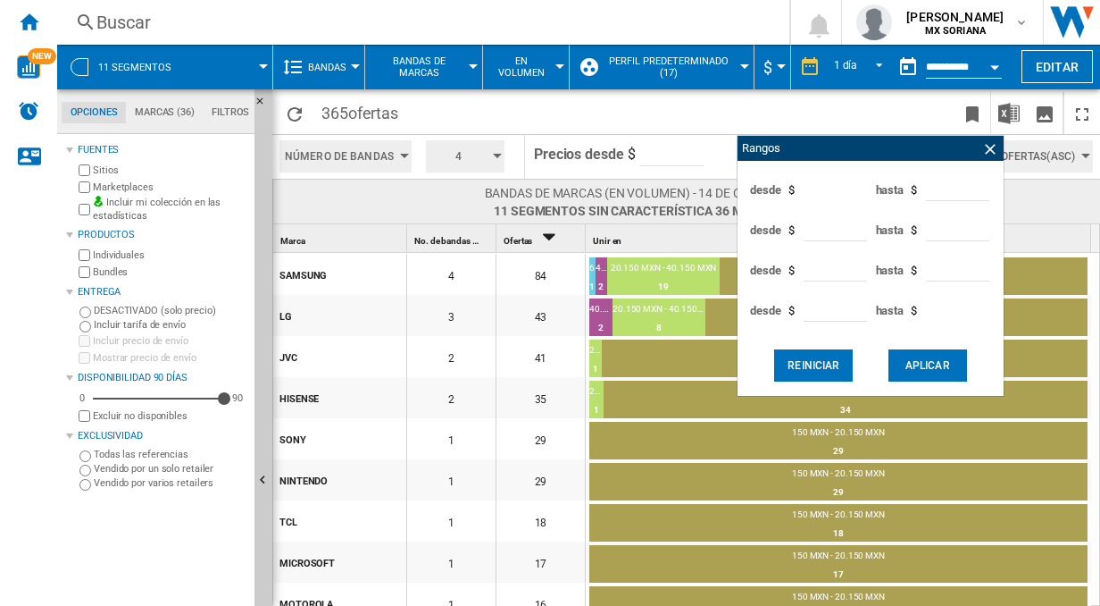
click at [900, 366] on button "Aplicar" at bounding box center [928, 365] width 79 height 32
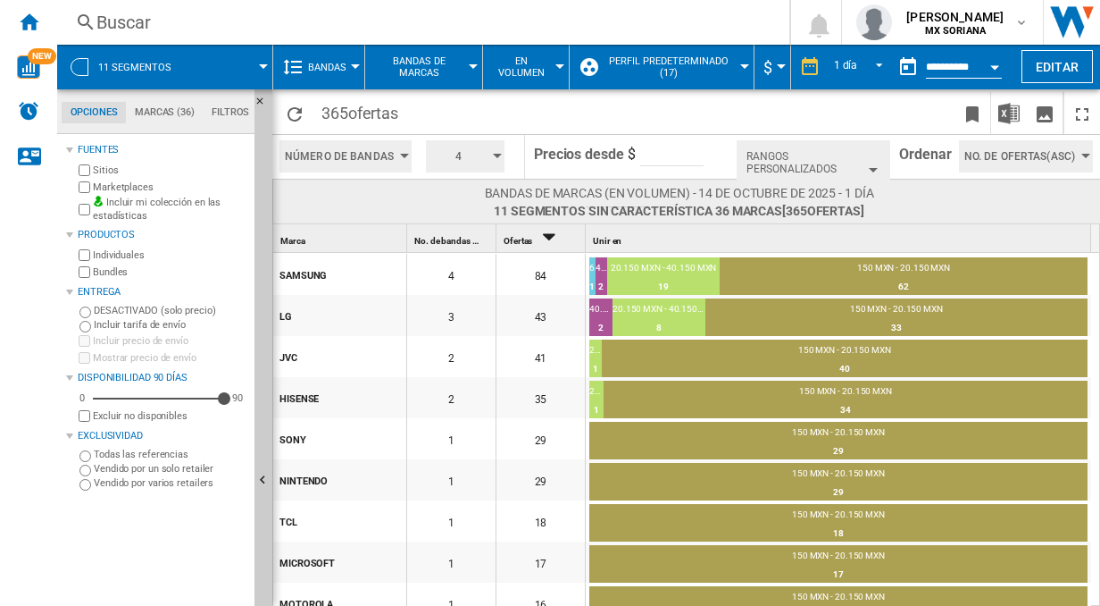
click at [422, 76] on span "Bandas de marcas" at bounding box center [419, 66] width 90 height 23
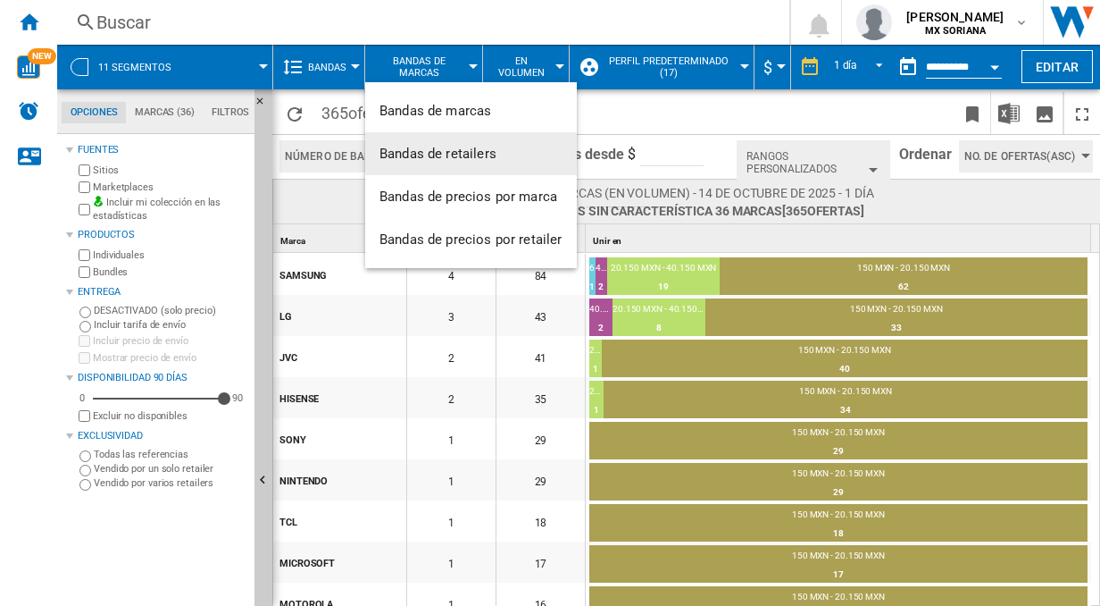
click at [431, 150] on span "Bandas de retailers" at bounding box center [438, 154] width 117 height 16
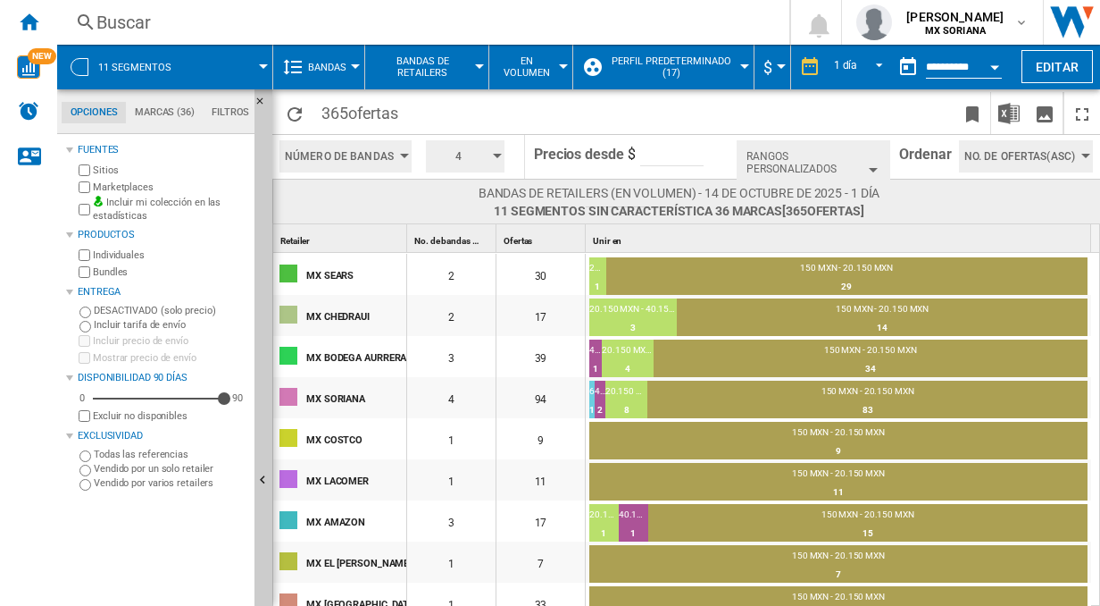
click at [404, 157] on div "button" at bounding box center [404, 156] width 9 height 4
click at [368, 205] on span "Cantidad de bandas" at bounding box center [339, 206] width 100 height 13
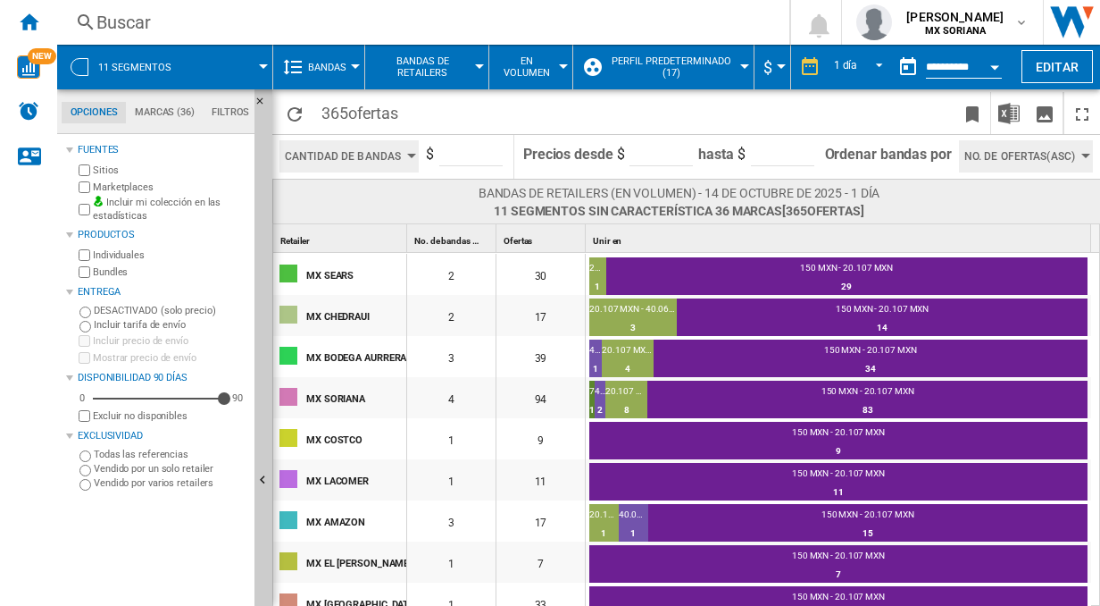
click at [386, 157] on span "Cantidad de bandas" at bounding box center [343, 156] width 116 height 32
click at [355, 189] on span "Número de bandas" at bounding box center [336, 188] width 95 height 13
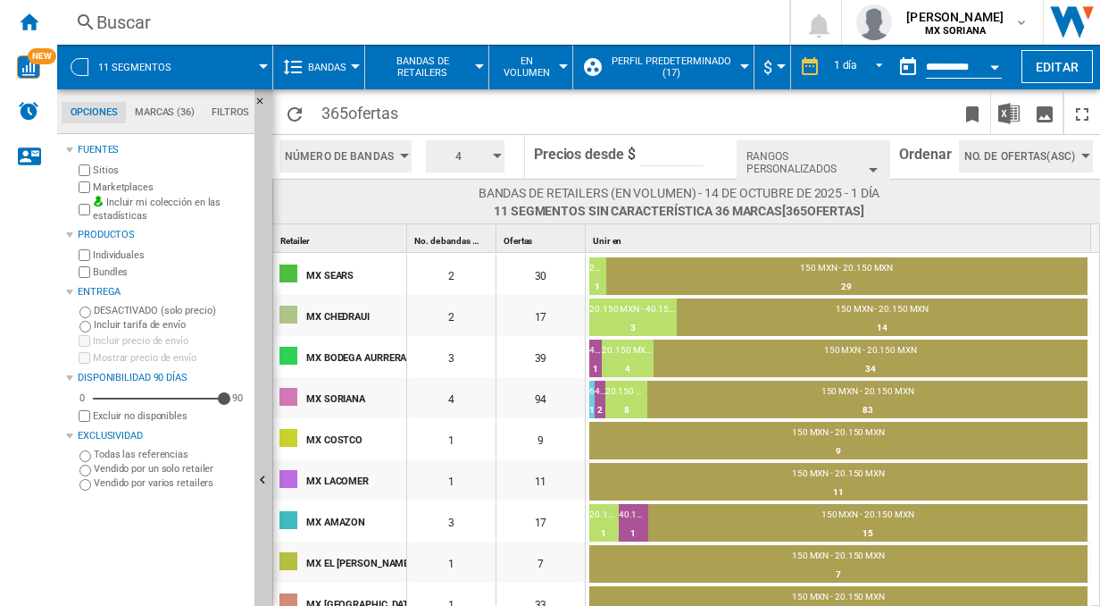
click at [489, 160] on button "4" at bounding box center [465, 156] width 79 height 32
click at [458, 314] on button "10" at bounding box center [467, 314] width 86 height 18
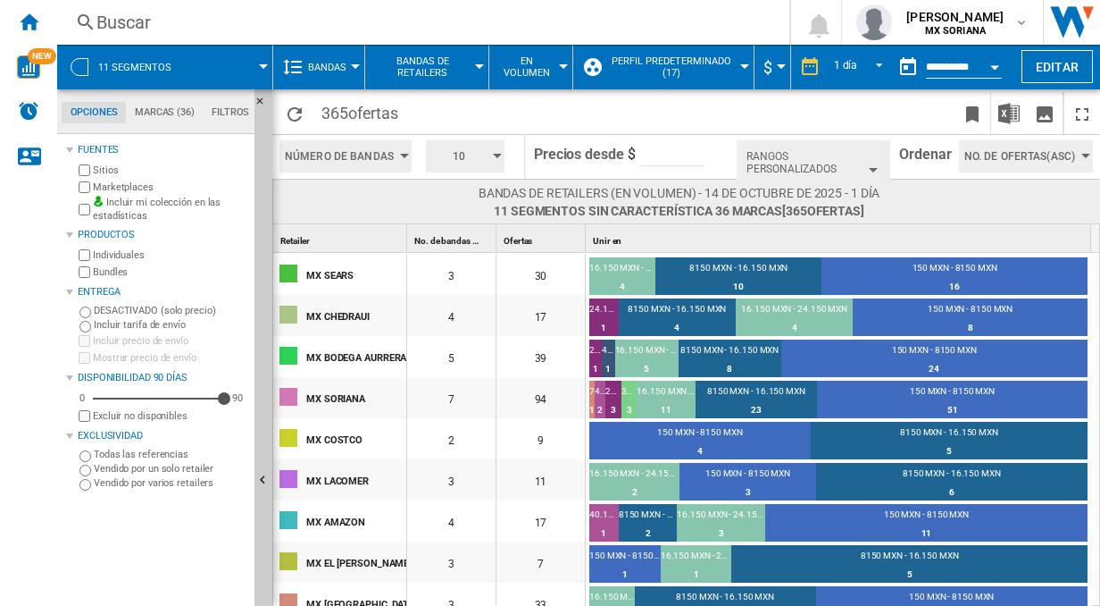
click at [332, 76] on button "Bandas" at bounding box center [331, 67] width 47 height 45
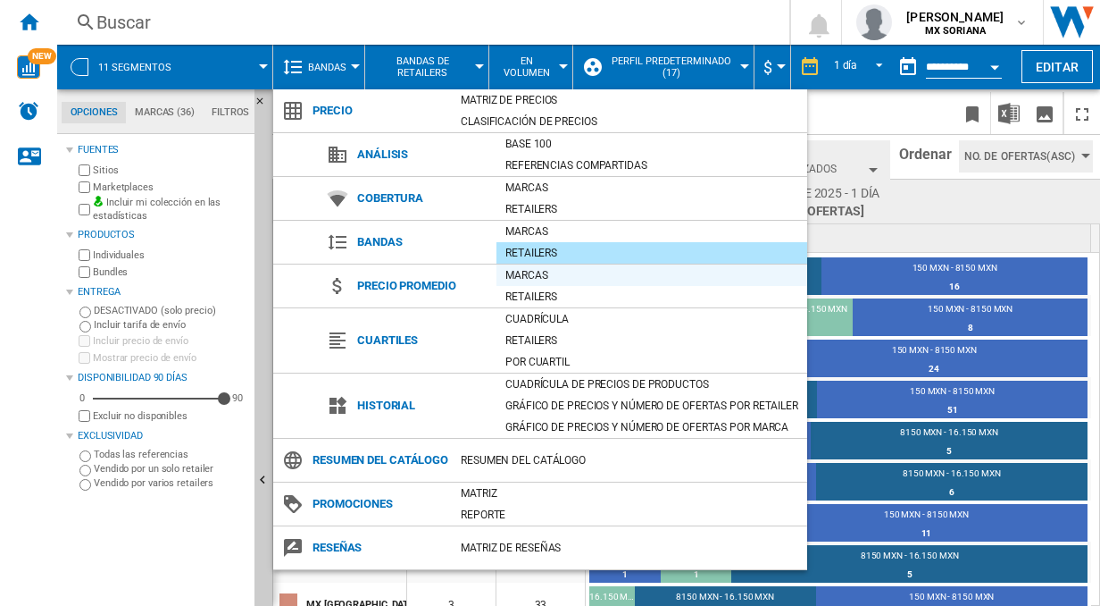
click at [515, 277] on div "Marcas" at bounding box center [652, 275] width 311 height 18
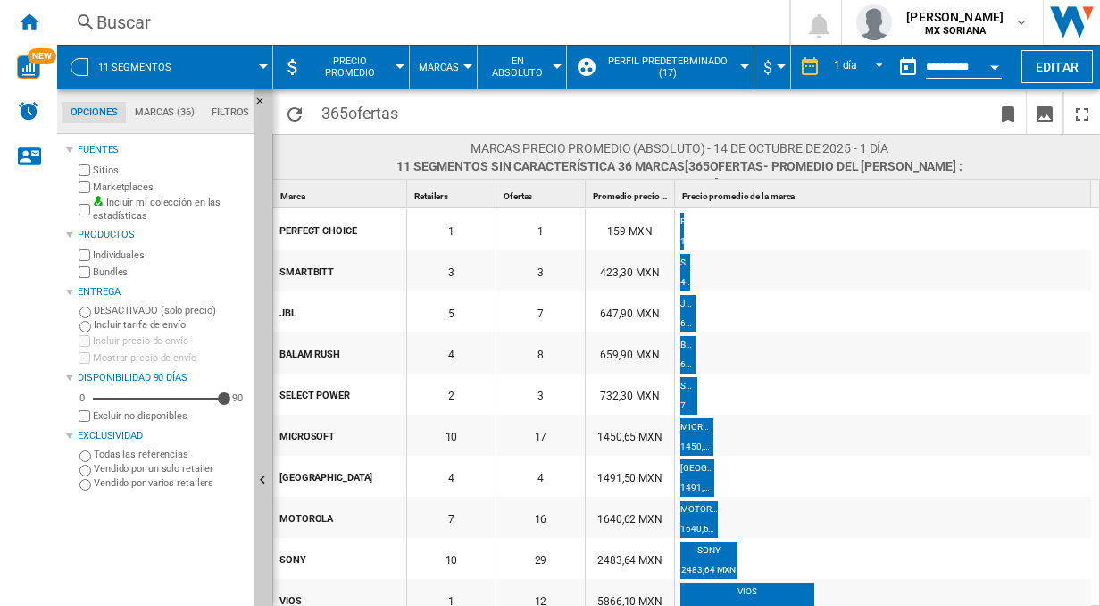
click at [457, 64] on span "Marcas" at bounding box center [439, 68] width 40 height 12
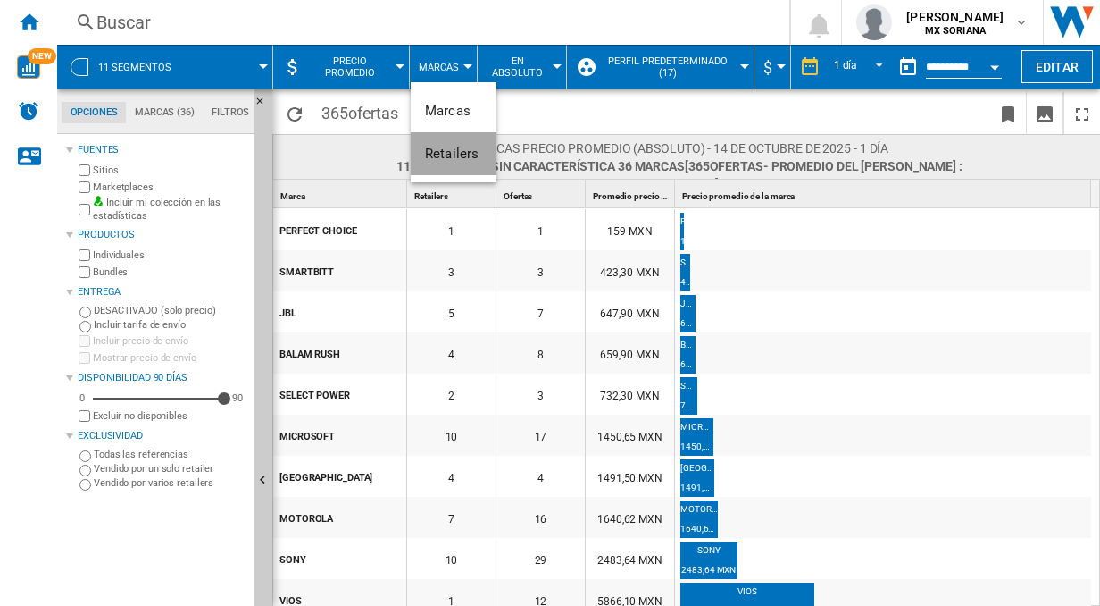
click at [453, 146] on span "Retailers" at bounding box center [452, 154] width 54 height 16
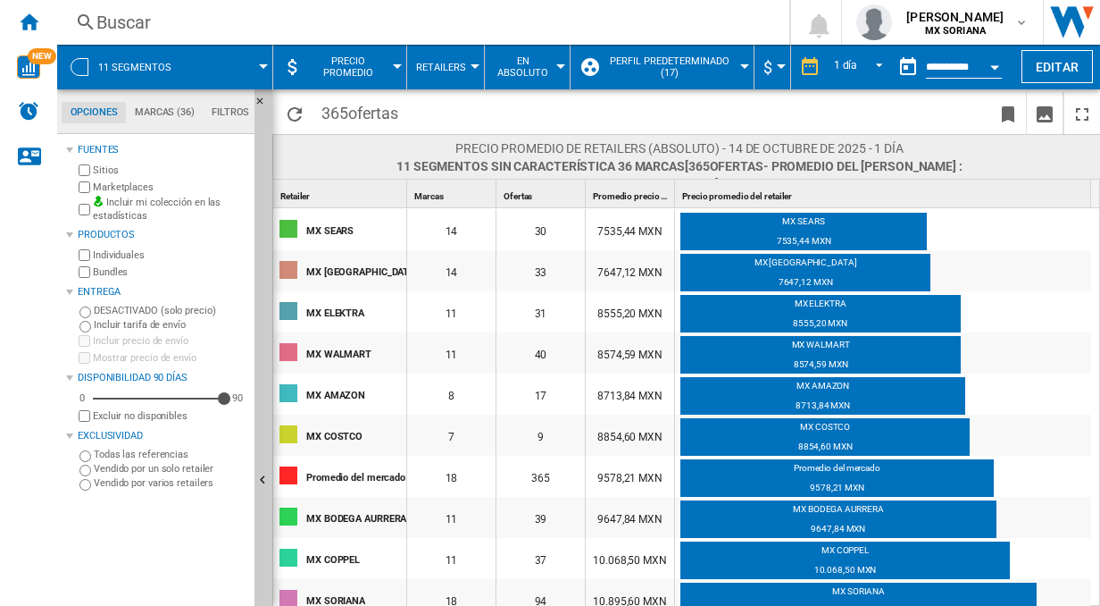
click at [368, 71] on span "Precio promedio" at bounding box center [348, 66] width 80 height 23
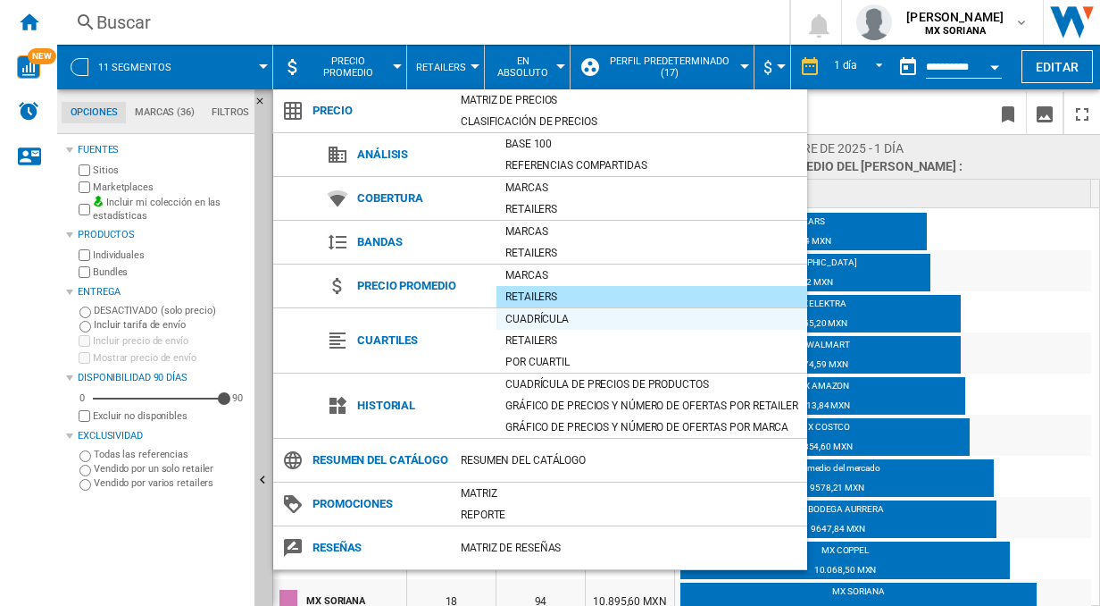
click at [536, 316] on div "Cuadrícula" at bounding box center [652, 319] width 311 height 18
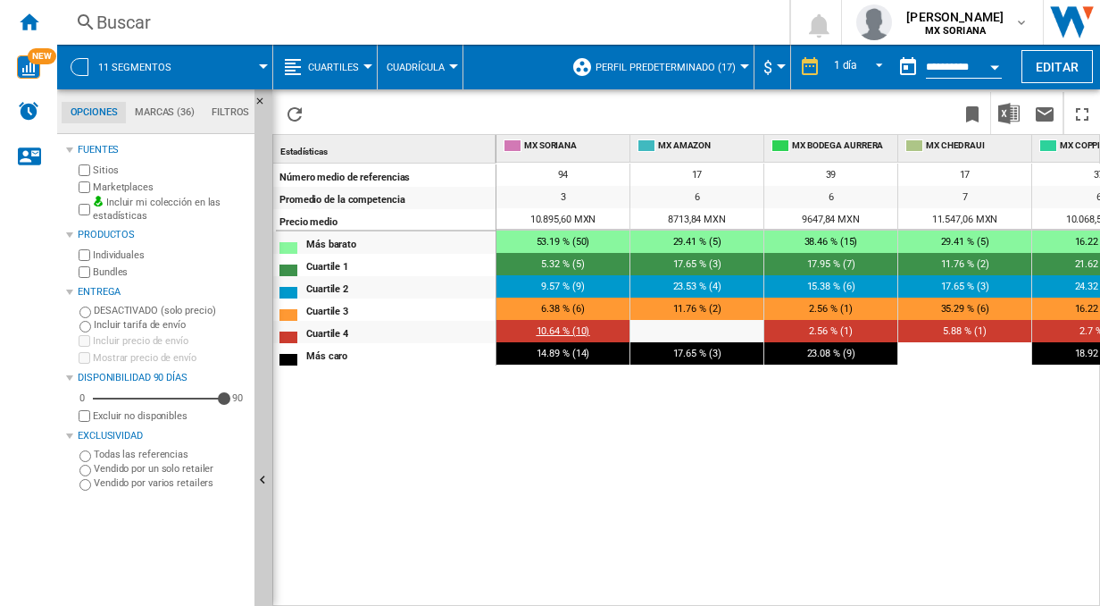
click at [579, 334] on span "10.64 % (10)" at bounding box center [564, 331] width 54 height 12
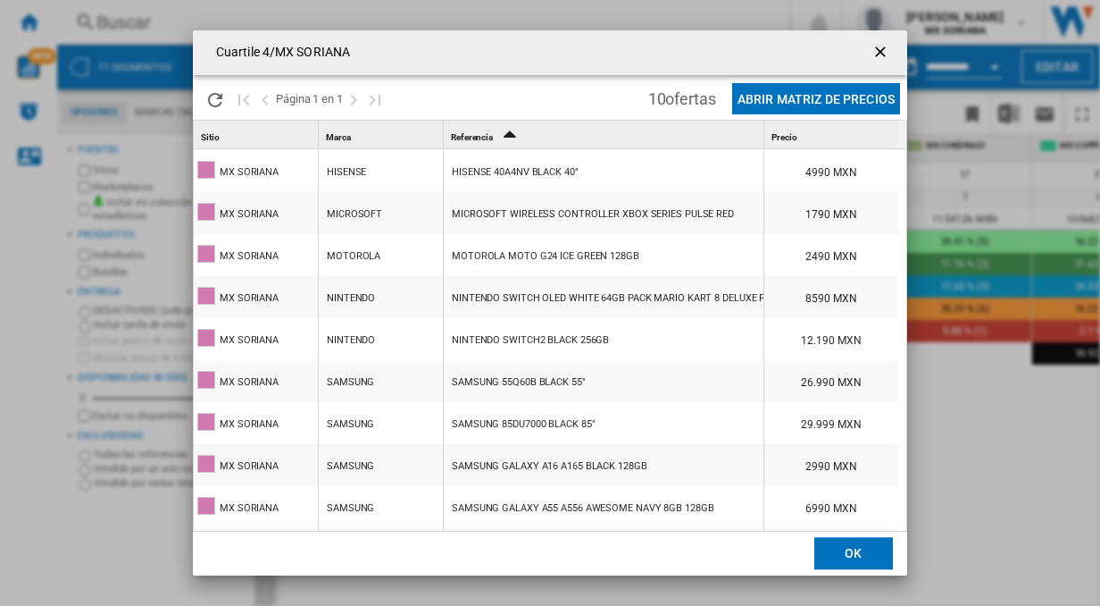
click at [883, 50] on ng-md-icon "getI18NText('BUTTONS.CLOSE_DIALOG')" at bounding box center [882, 53] width 21 height 21
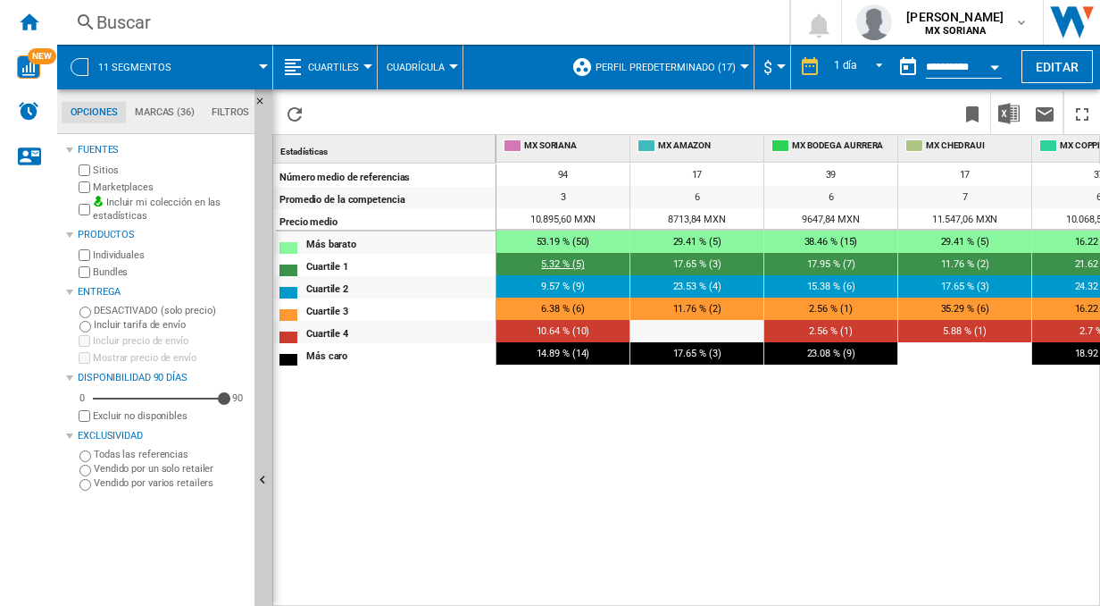
click at [559, 264] on span "5.32 % (5)" at bounding box center [562, 264] width 43 height 12
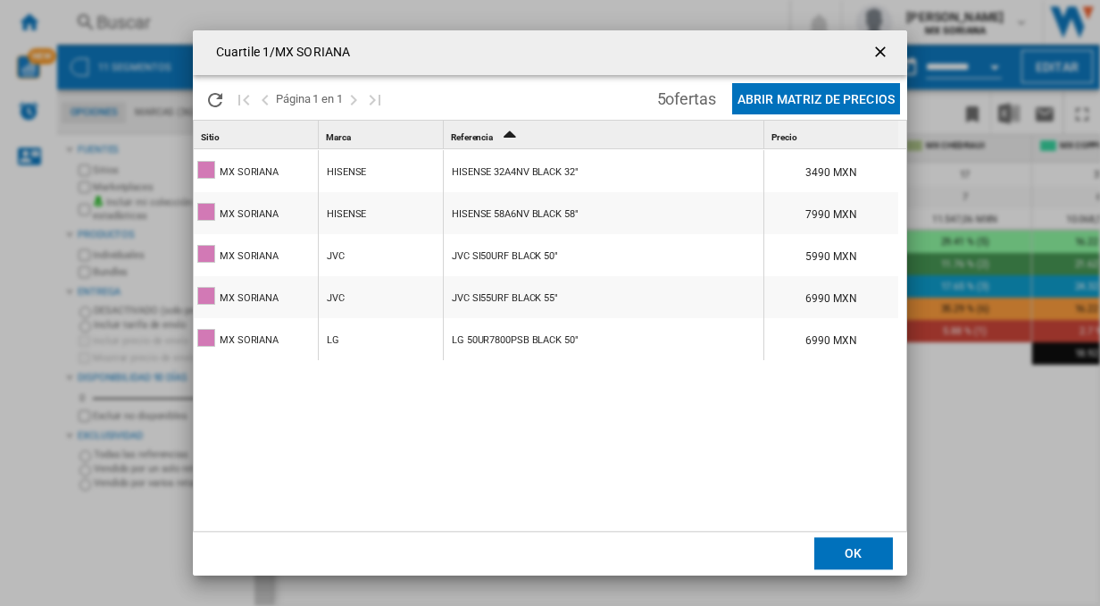
click at [884, 51] on ng-md-icon "getI18NText('BUTTONS.CLOSE_DIALOG')" at bounding box center [882, 53] width 21 height 21
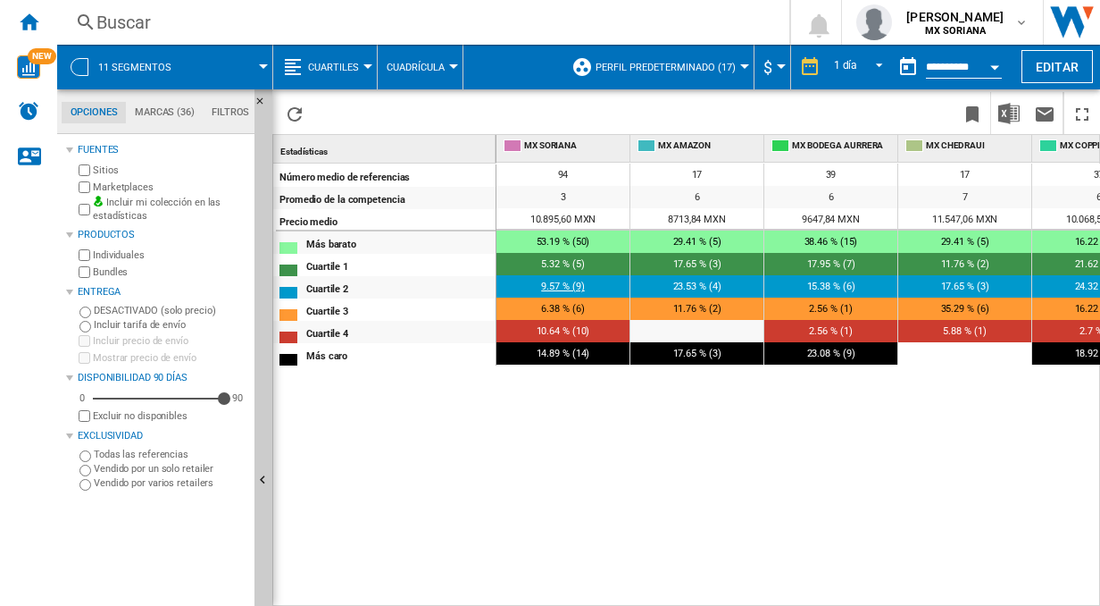
click at [576, 283] on span "9.57 % (9)" at bounding box center [562, 286] width 43 height 12
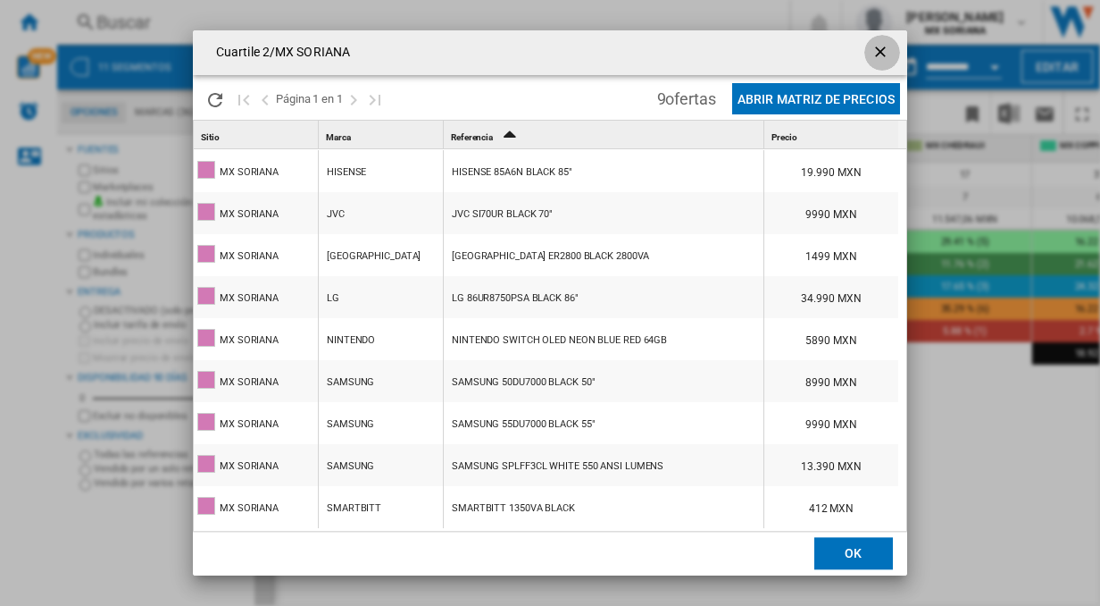
click at [884, 55] on ng-md-icon "getI18NText('BUTTONS.CLOSE_DIALOG')" at bounding box center [882, 53] width 21 height 21
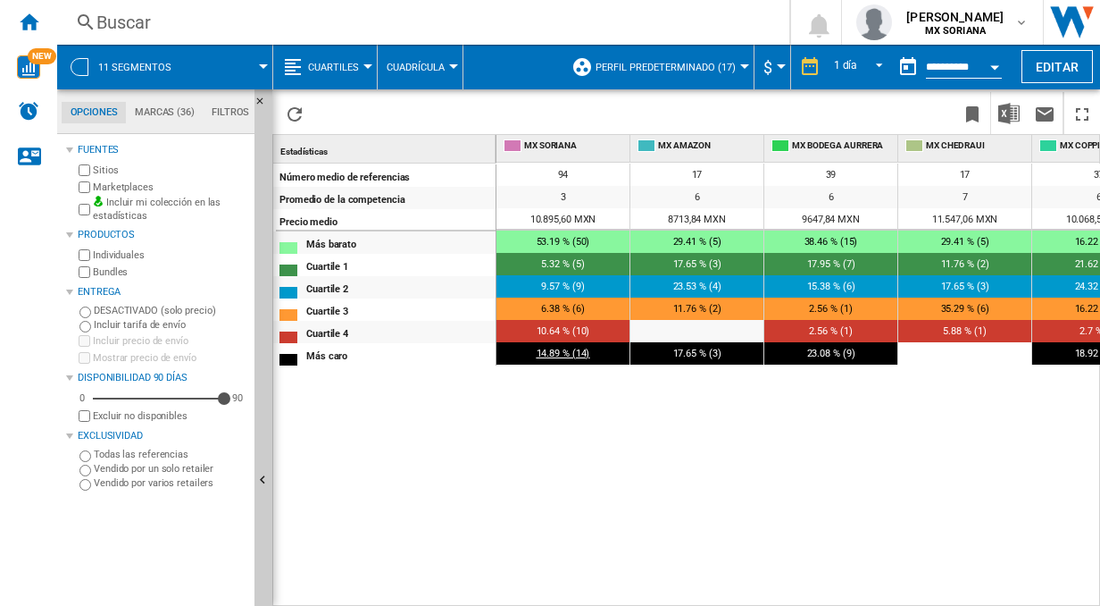
click at [566, 356] on span "14.89 % (14)" at bounding box center [564, 353] width 54 height 12
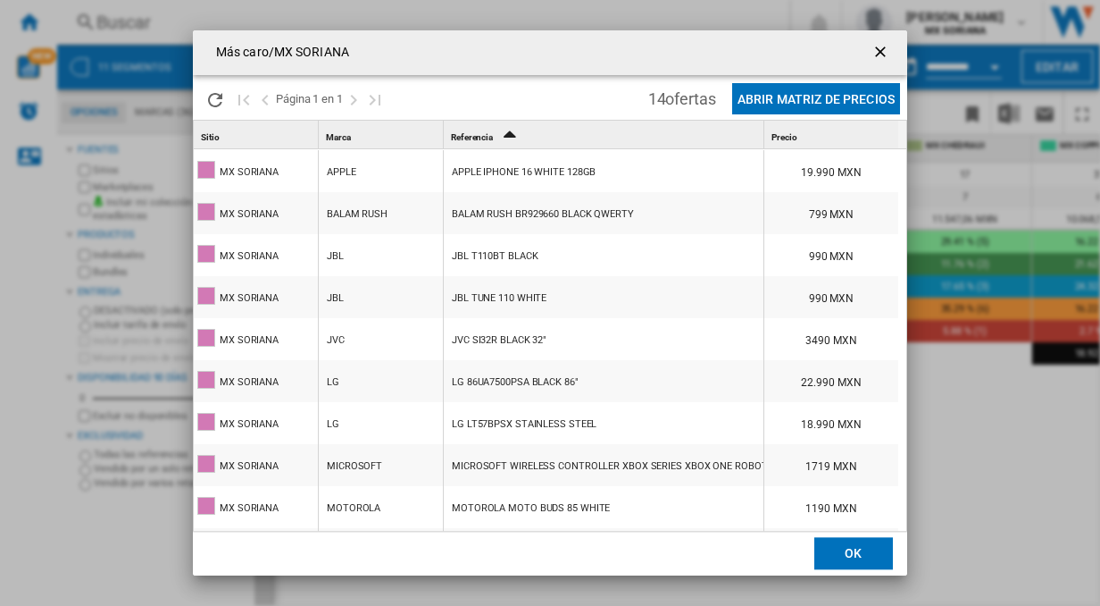
click at [879, 52] on ng-md-icon "getI18NText('BUTTONS.CLOSE_DIALOG')" at bounding box center [882, 53] width 21 height 21
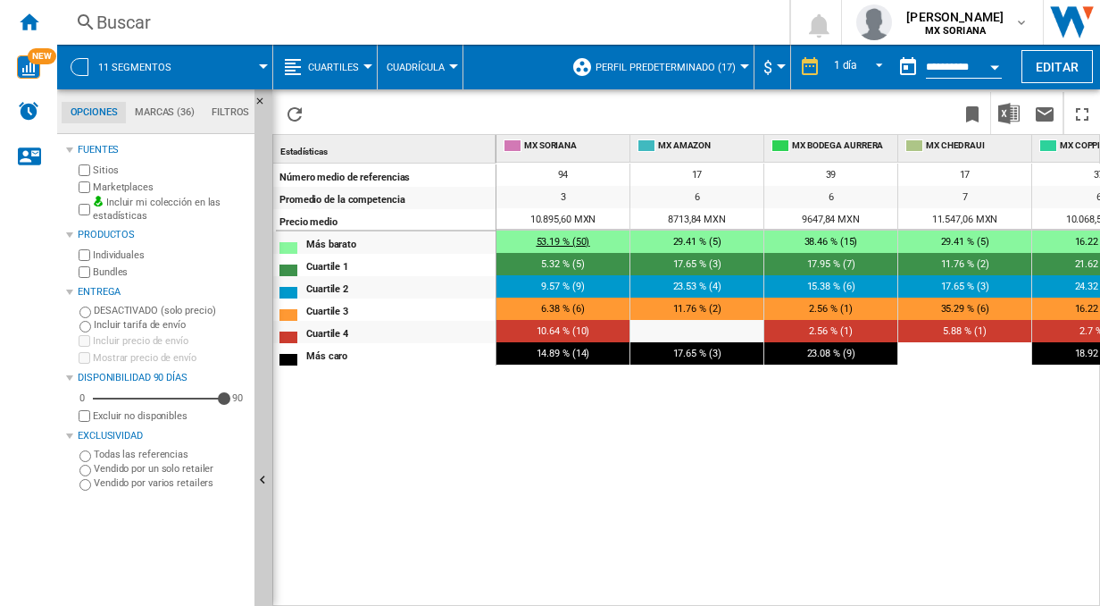
click at [582, 241] on span "53.19 % (50)" at bounding box center [564, 242] width 54 height 12
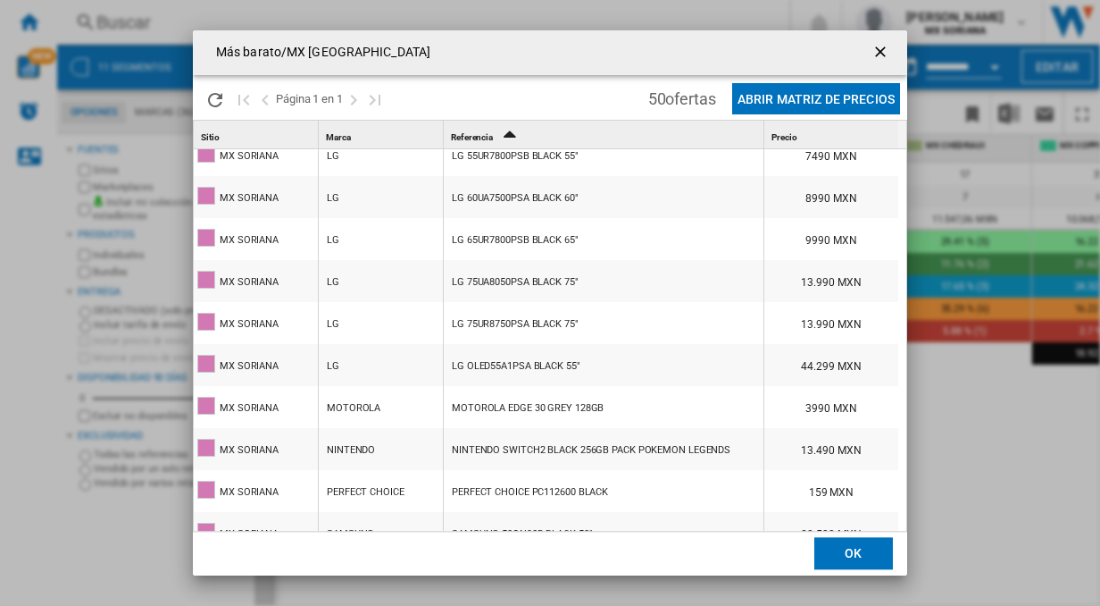
scroll to position [357, 0]
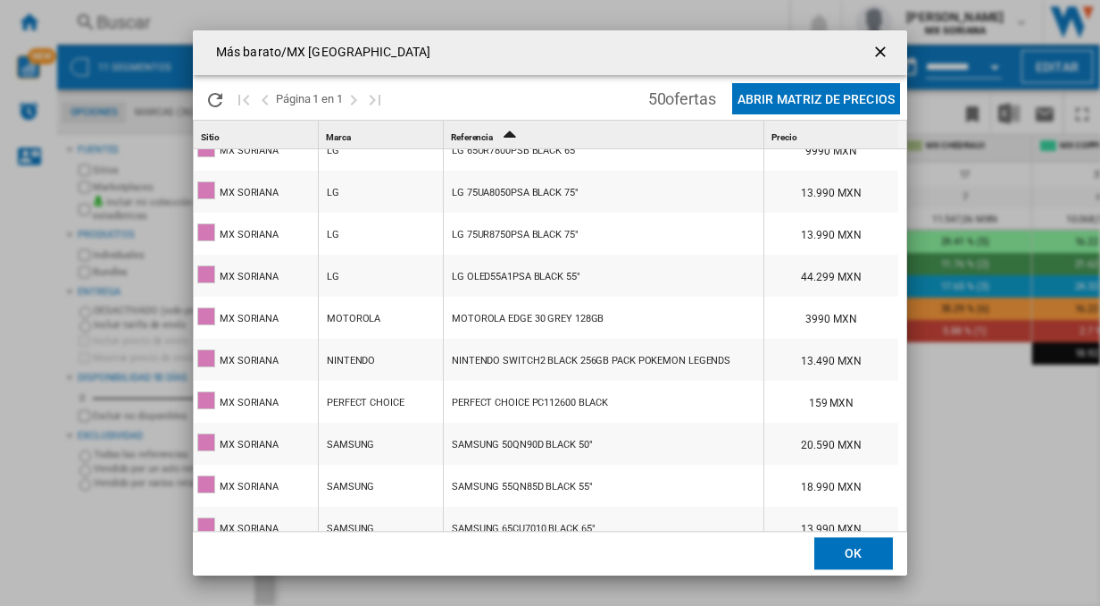
click at [876, 49] on ng-md-icon "getI18NText('BUTTONS.CLOSE_DIALOG')" at bounding box center [882, 53] width 21 height 21
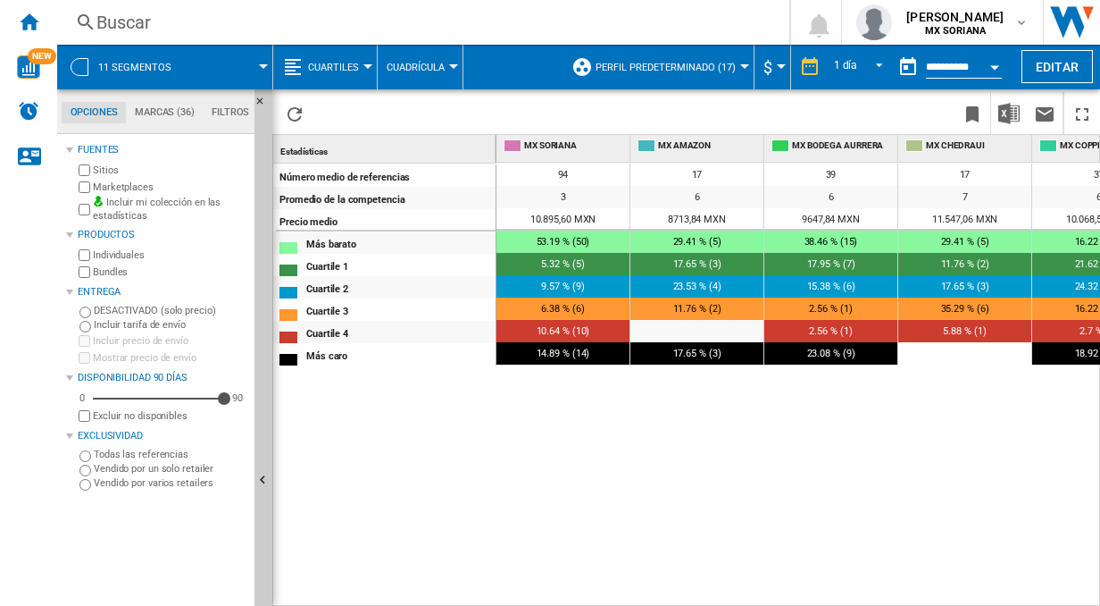
click at [361, 73] on button "Cuartiles" at bounding box center [338, 67] width 60 height 45
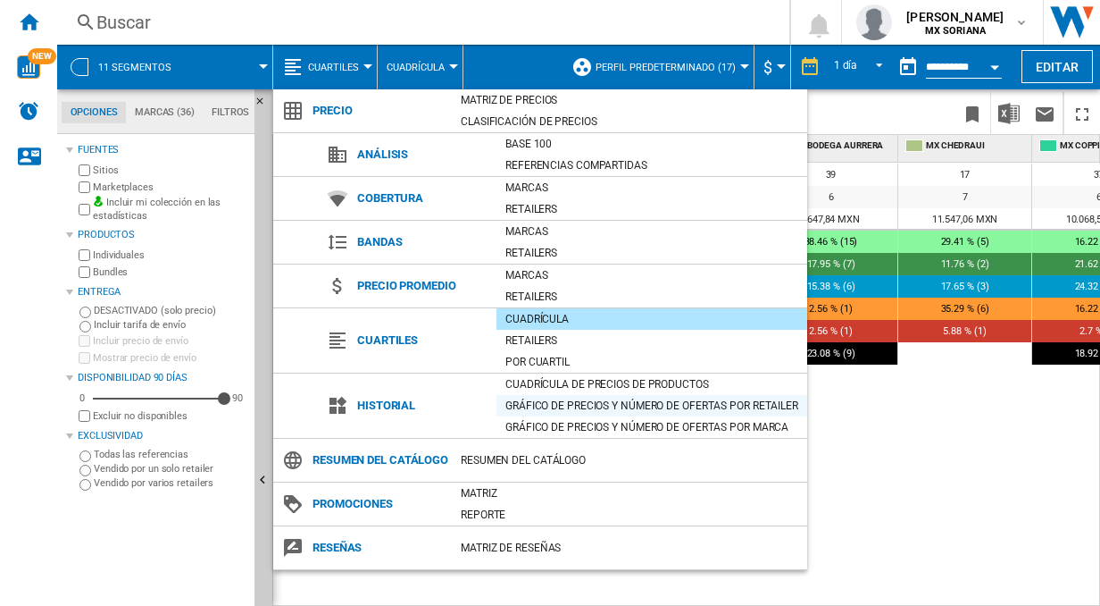
click at [548, 400] on div "Gráfico de precios y número de ofertas por retailer" at bounding box center [652, 406] width 311 height 18
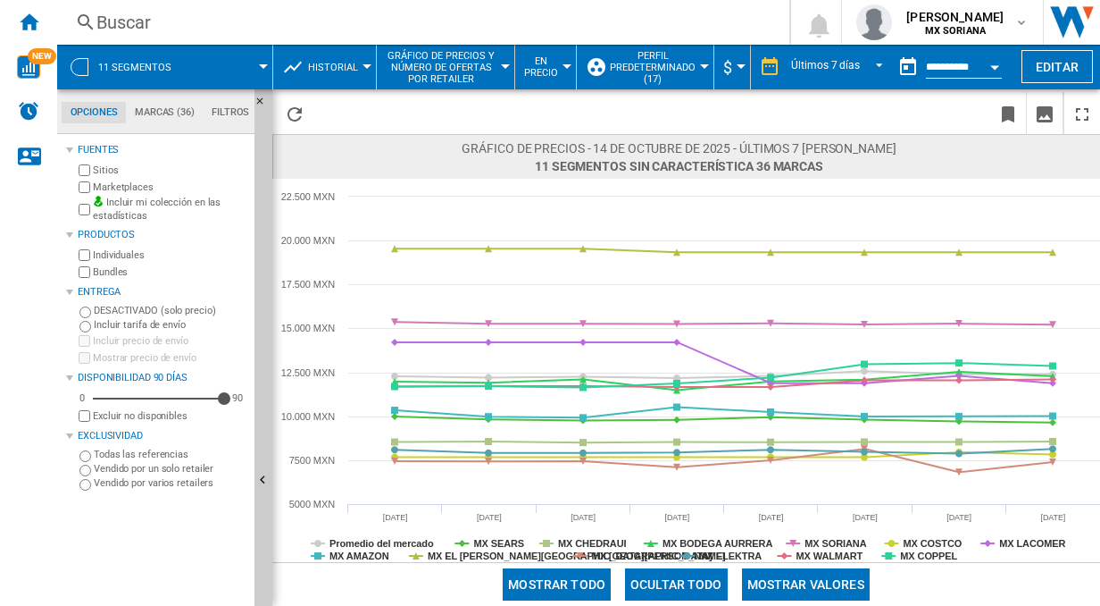
click at [333, 75] on button "Historial" at bounding box center [337, 67] width 59 height 45
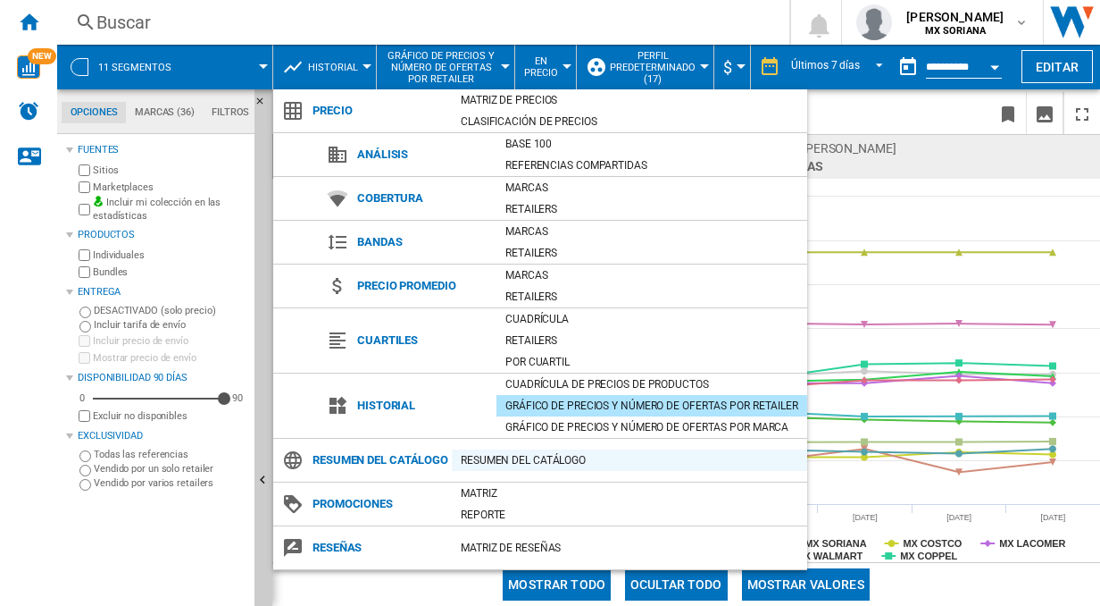
click at [511, 469] on div "Resumen del catálogo" at bounding box center [630, 460] width 356 height 18
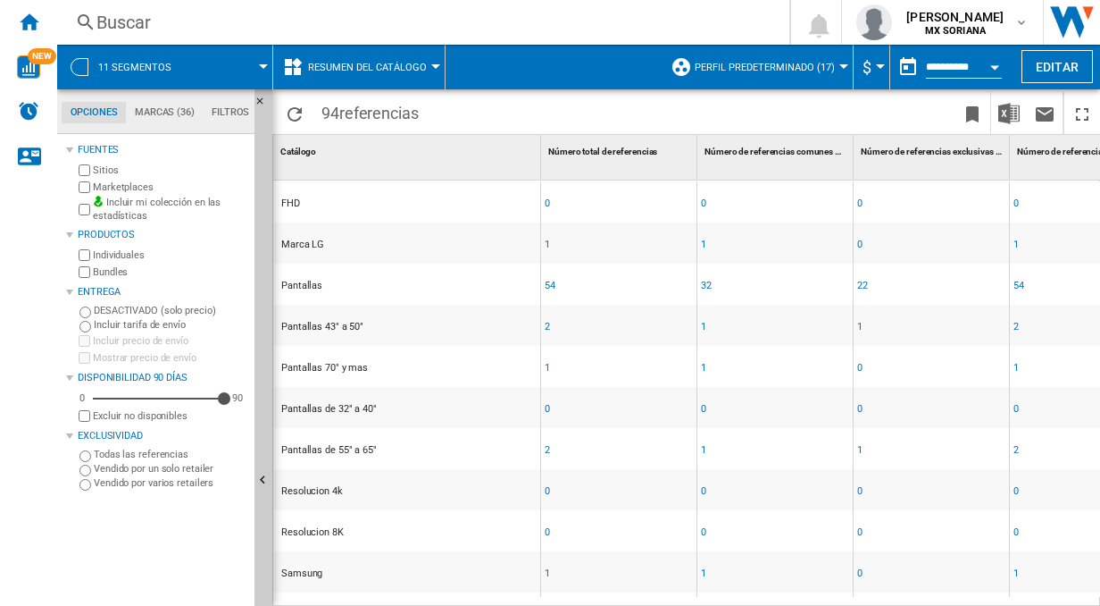
scroll to position [36, 0]
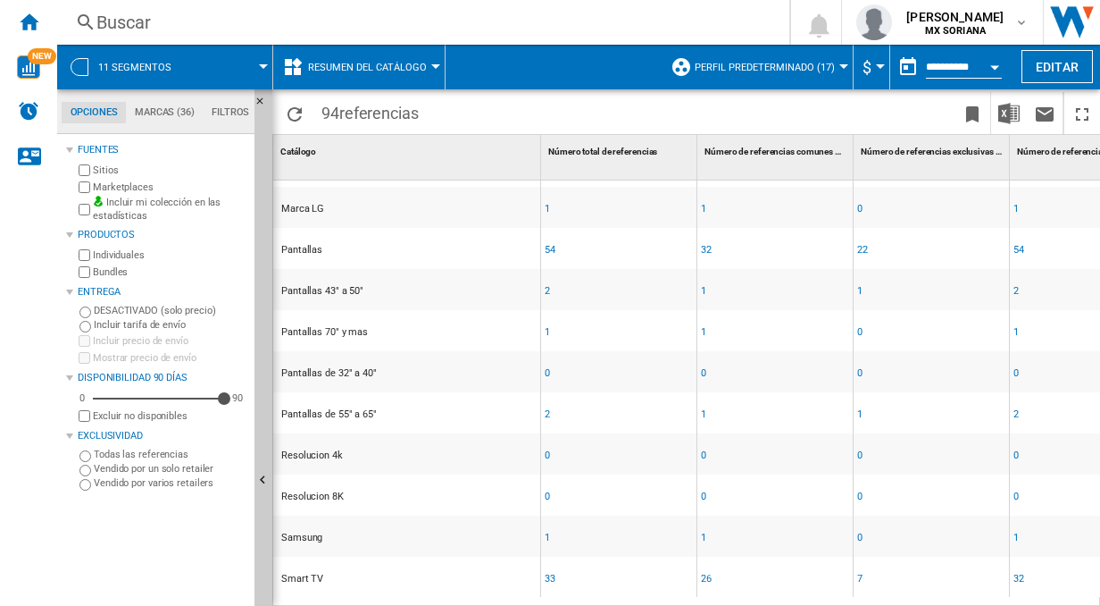
click at [311, 70] on span "Resumen del catálogo" at bounding box center [367, 68] width 119 height 12
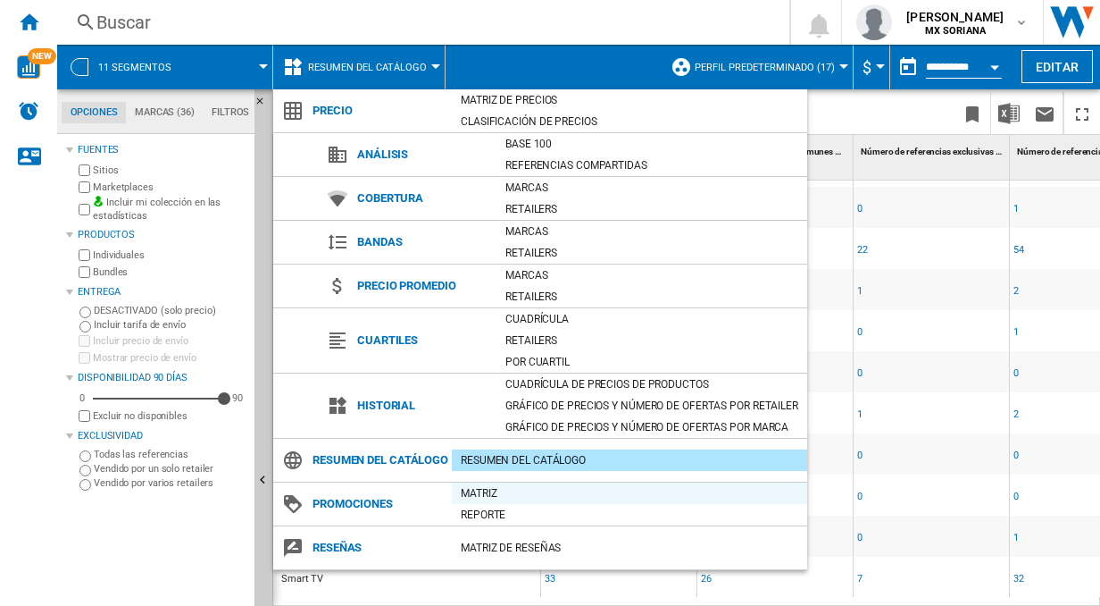
click at [464, 502] on div "Matriz" at bounding box center [630, 493] width 356 height 18
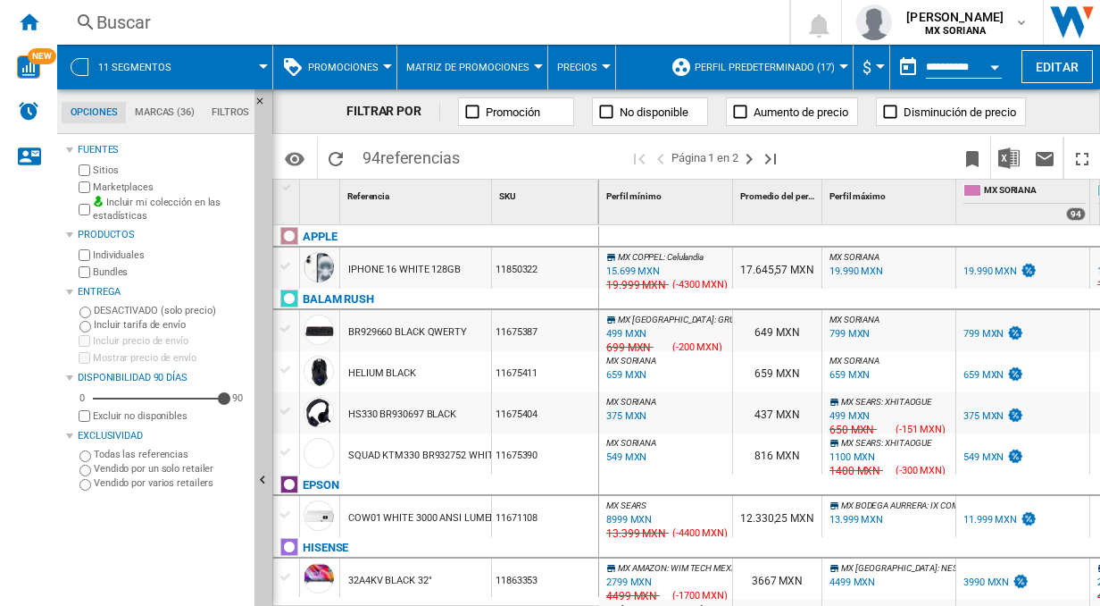
click at [457, 77] on button "Matriz de promociones" at bounding box center [472, 67] width 132 height 45
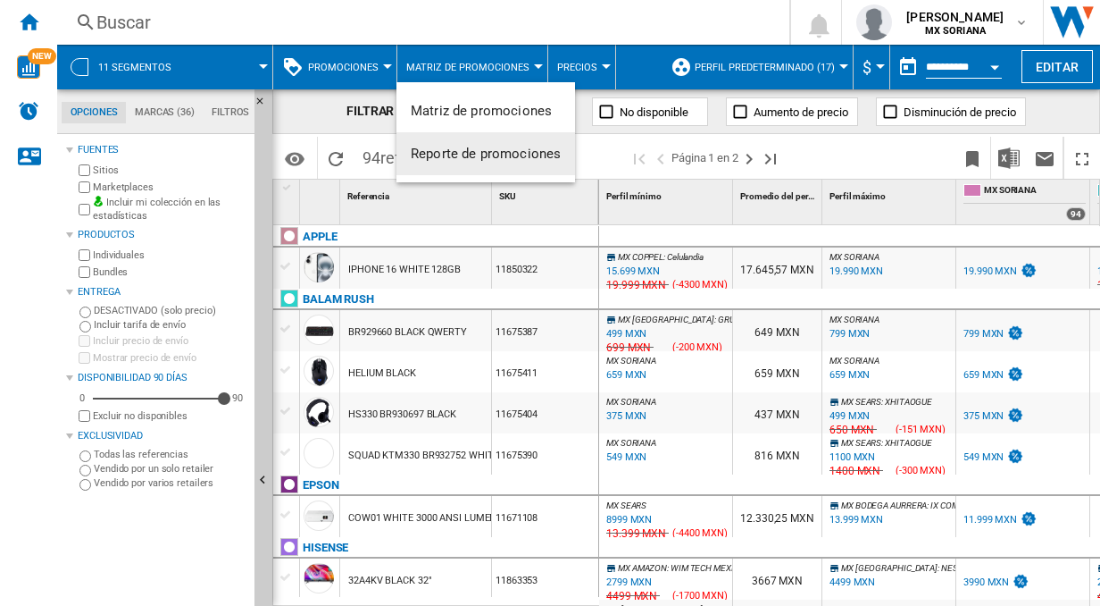
click at [469, 143] on button "Reporte de promociones" at bounding box center [486, 153] width 179 height 43
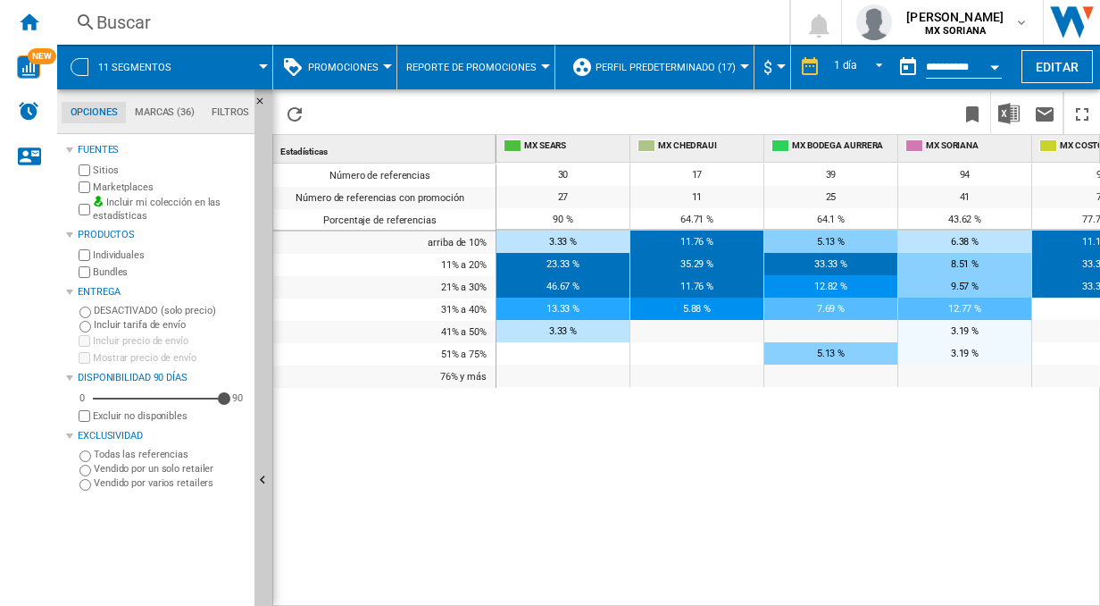
click at [828, 353] on span "5.13 %" at bounding box center [831, 353] width 28 height 12
click at [511, 68] on span "Reporte de promociones" at bounding box center [471, 68] width 130 height 12
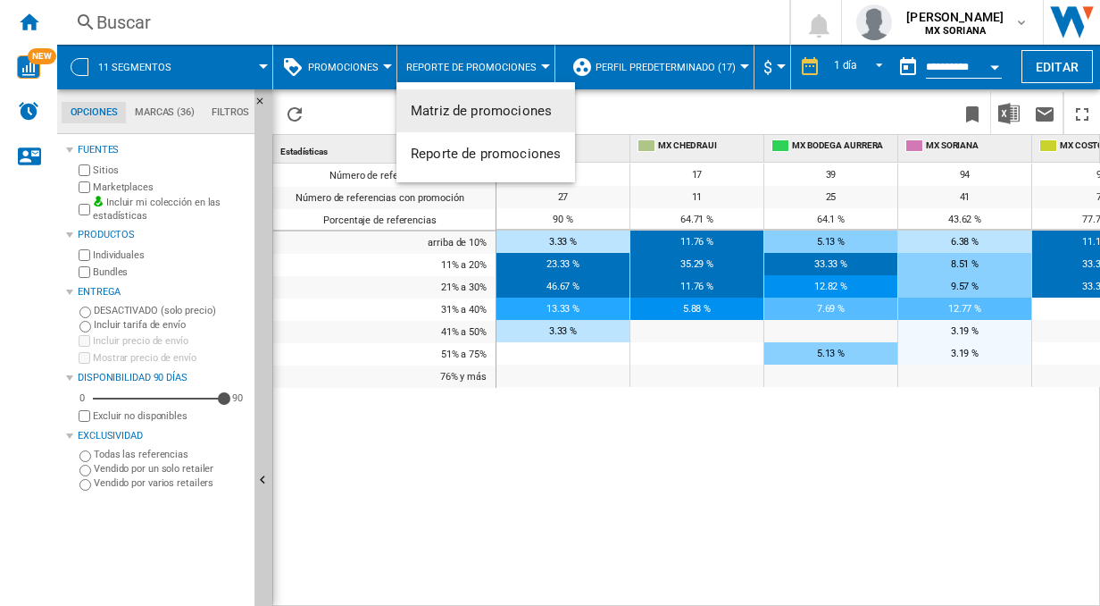
click at [511, 68] on md-backdrop at bounding box center [550, 303] width 1100 height 606
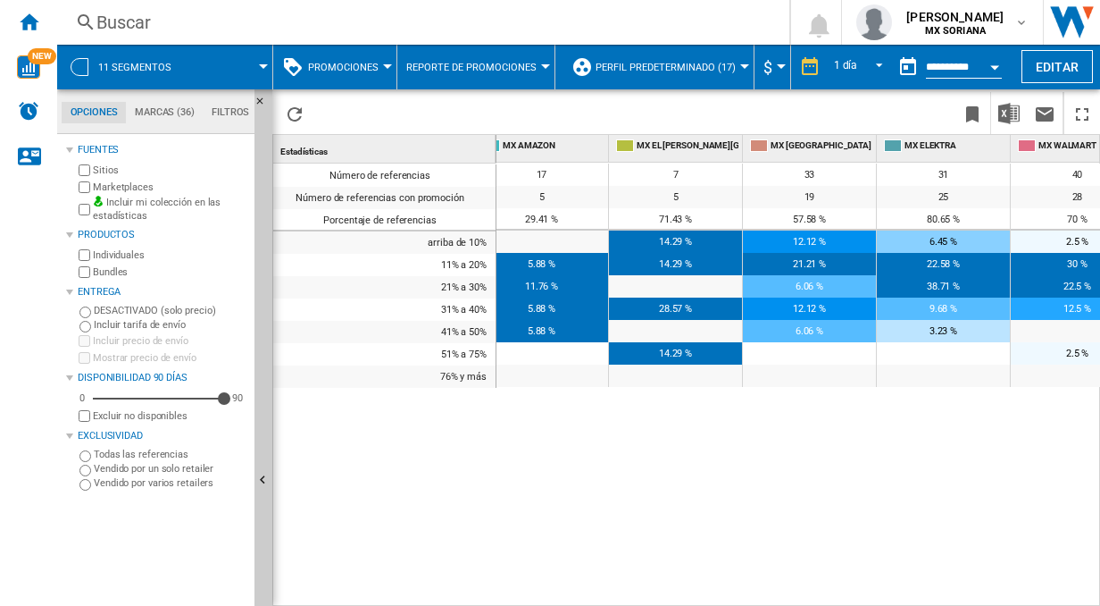
scroll to position [0, 340]
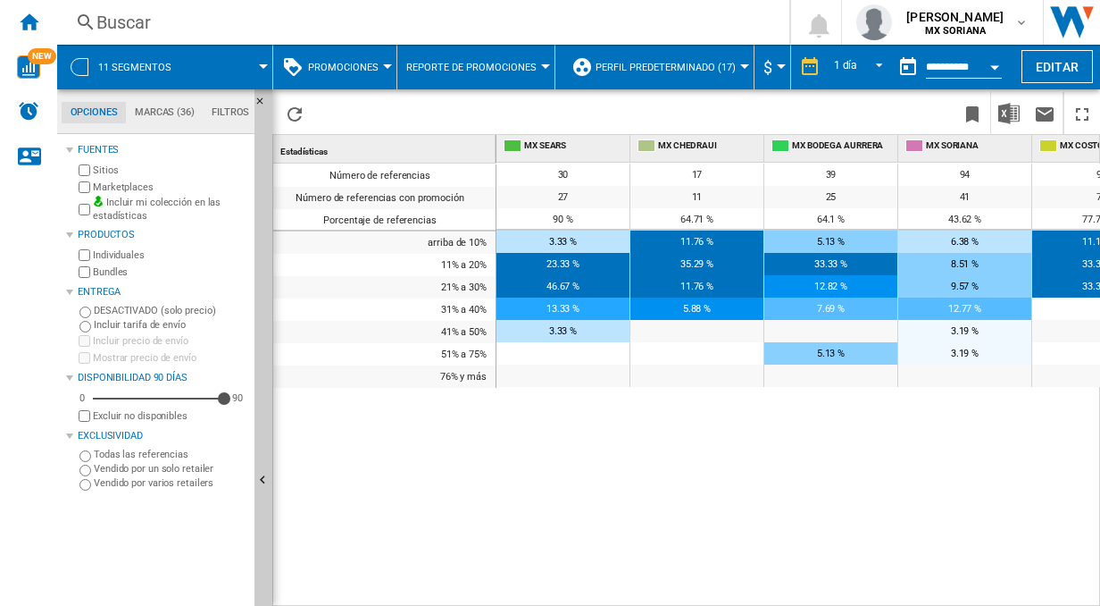
click at [325, 72] on button "Promociones" at bounding box center [347, 67] width 79 height 45
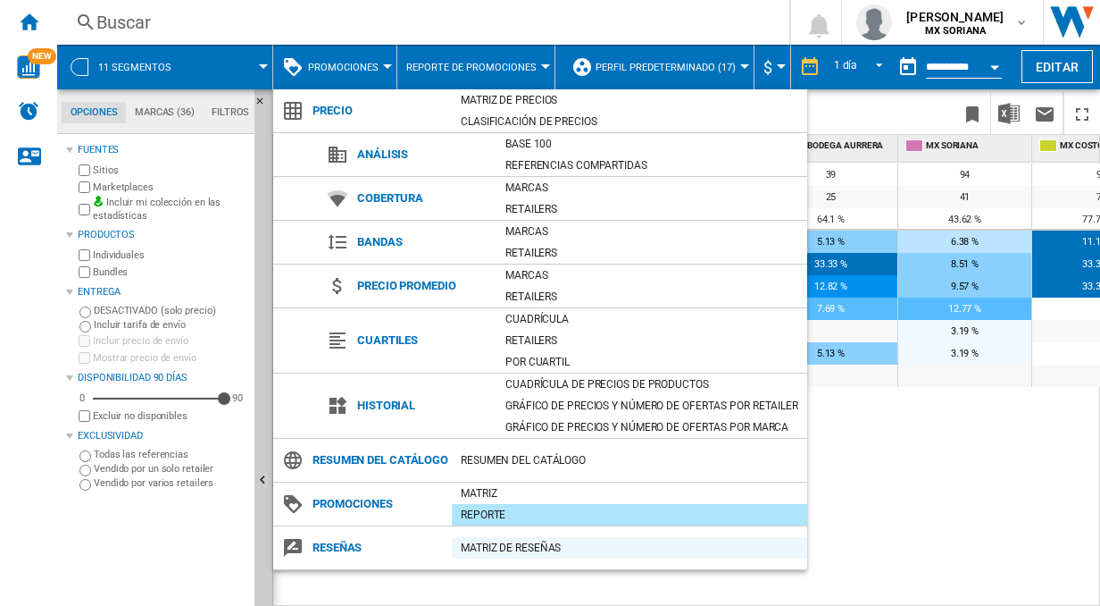
click at [497, 556] on div "Matriz de RESEÑAS" at bounding box center [630, 548] width 356 height 18
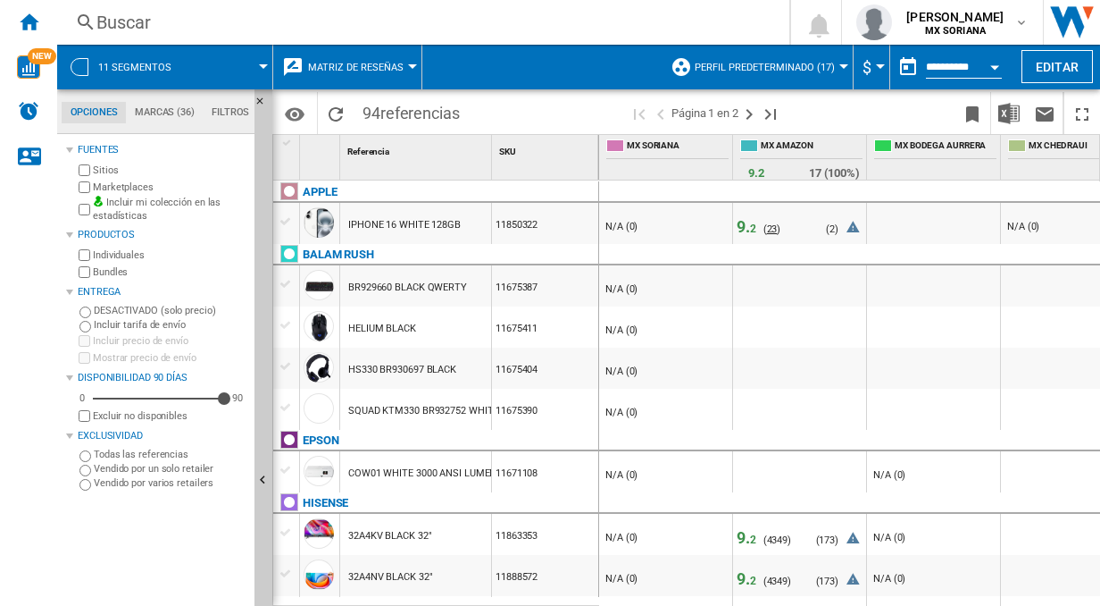
click at [773, 230] on span "23" at bounding box center [772, 229] width 11 height 12
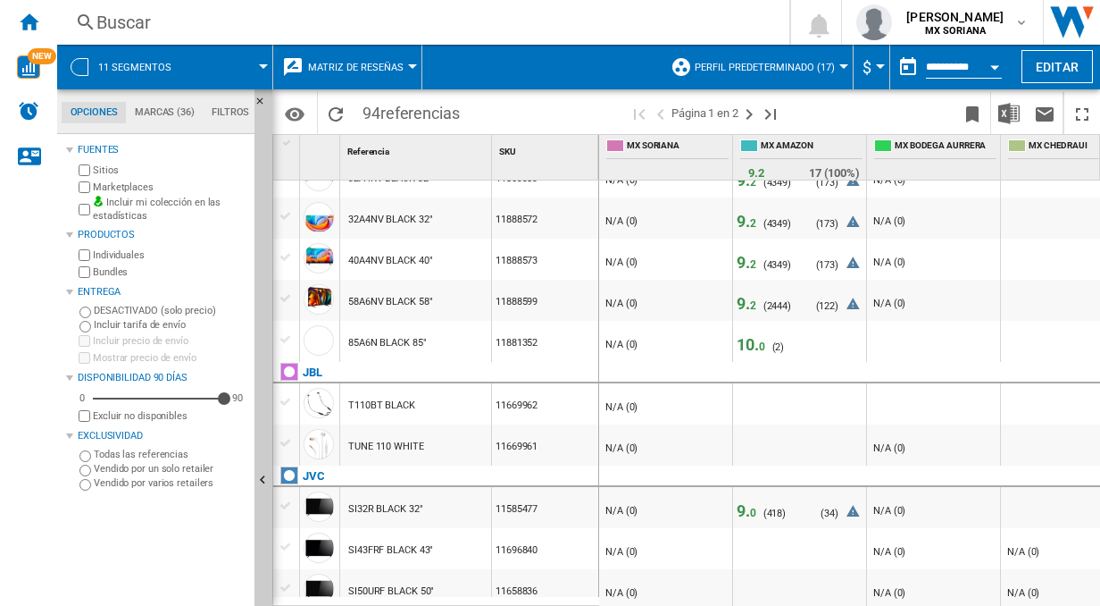
scroll to position [268, 0]
